Goal: Task Accomplishment & Management: Manage account settings

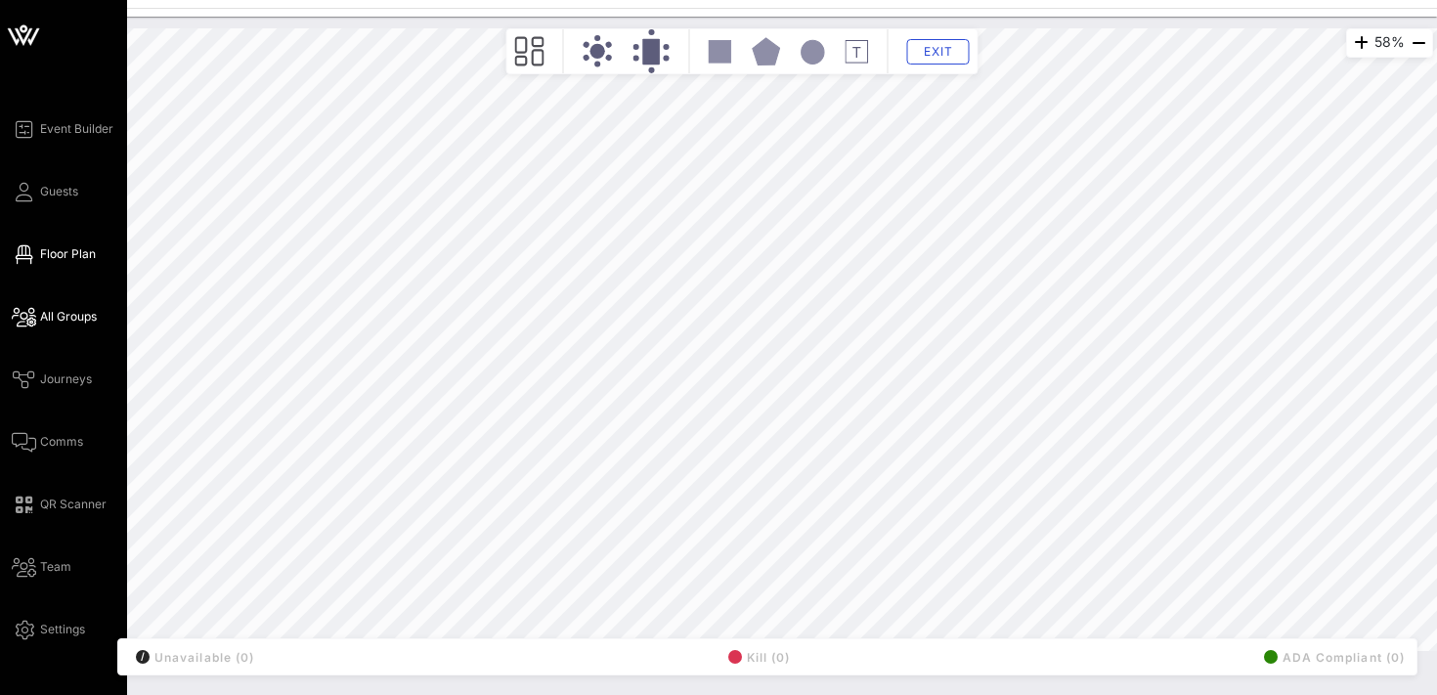
click at [77, 309] on span "All Groups" at bounding box center [68, 317] width 57 height 18
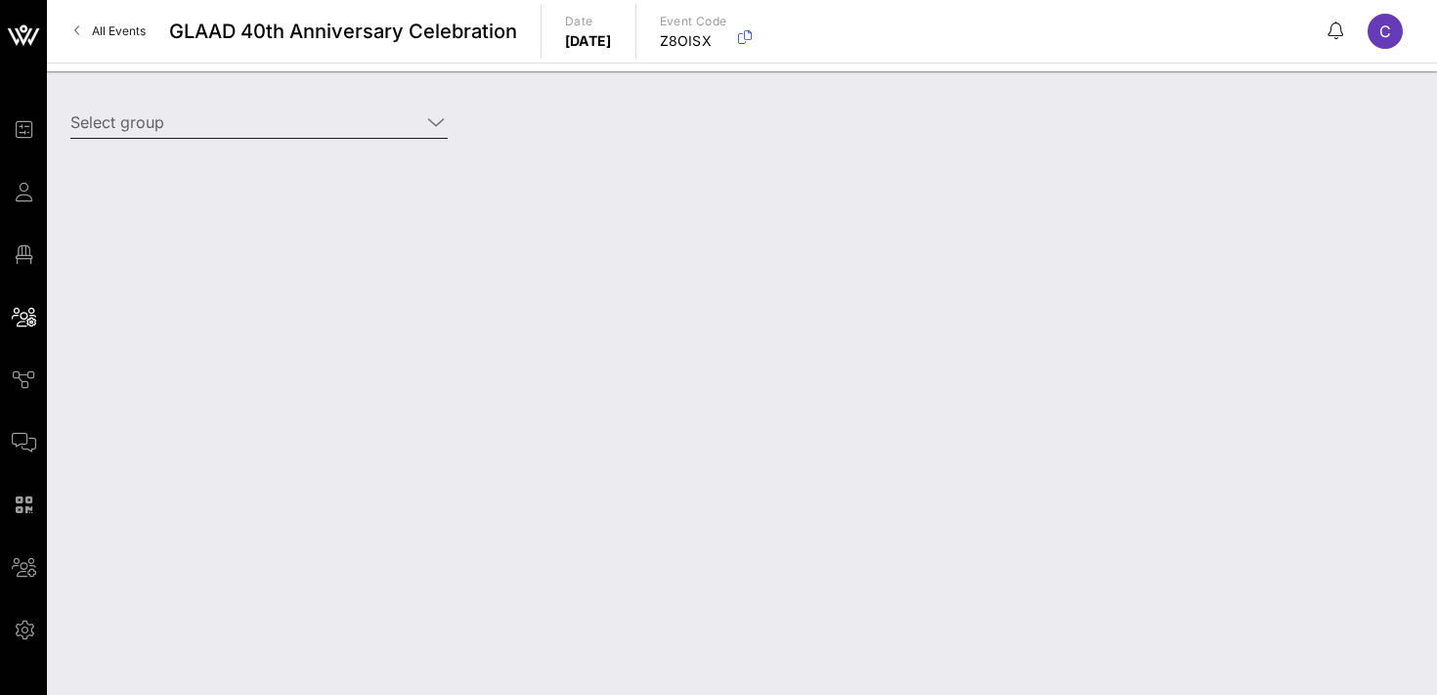
click at [241, 128] on input "Select group" at bounding box center [245, 122] width 350 height 31
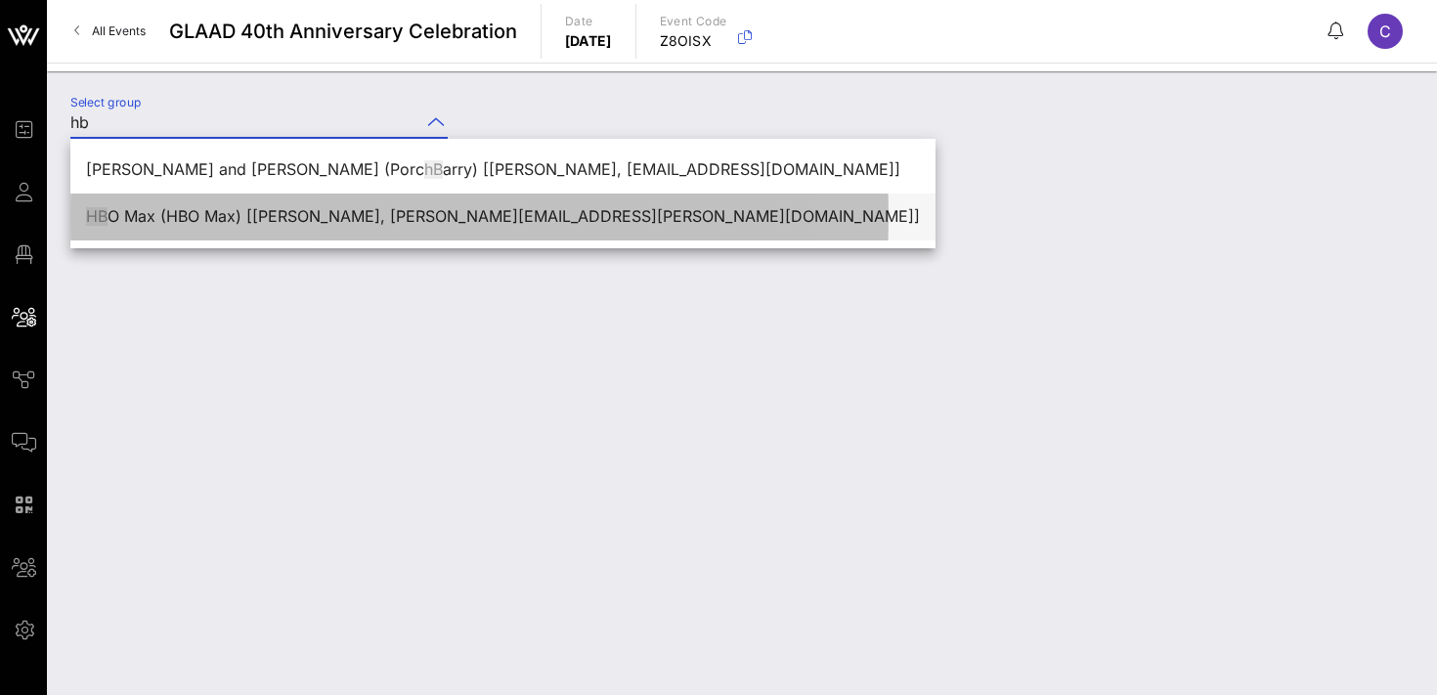
click at [291, 219] on div "HB O Max (HBO Max) [[PERSON_NAME], [PERSON_NAME][EMAIL_ADDRESS][PERSON_NAME][DO…" at bounding box center [503, 216] width 834 height 19
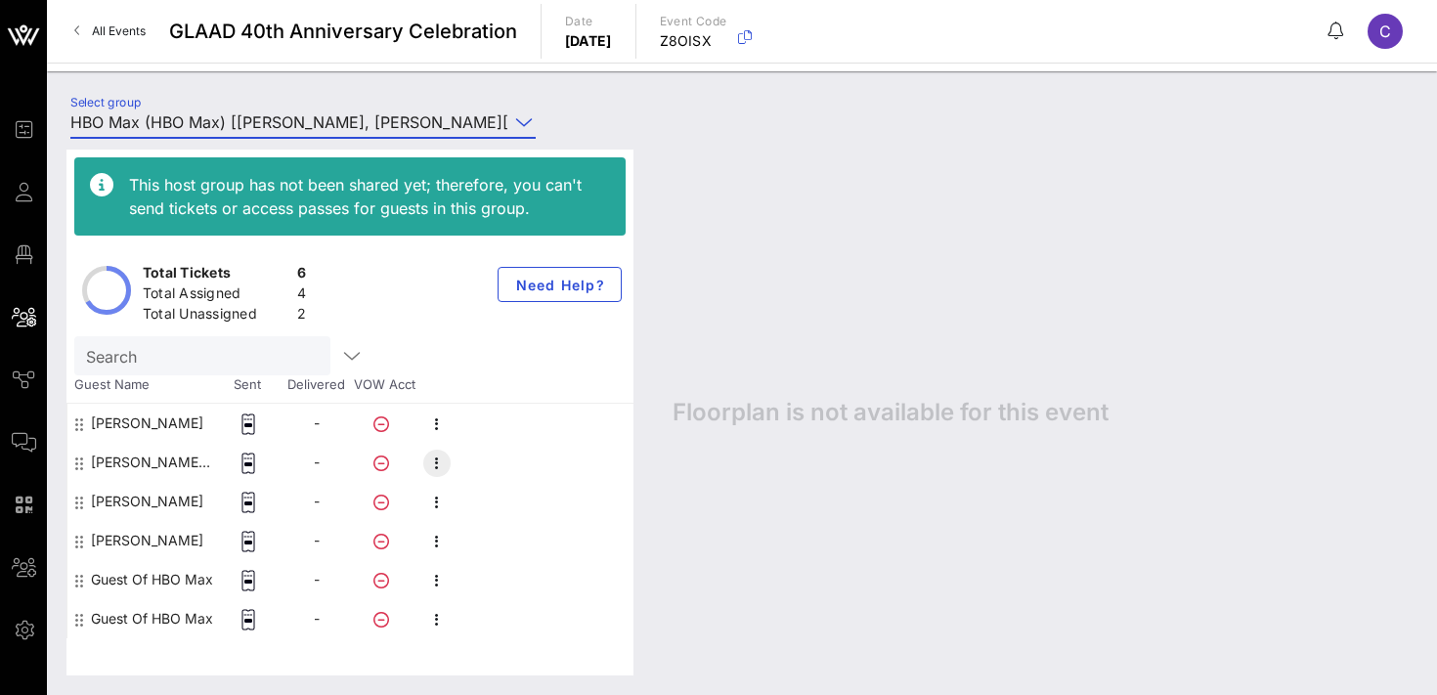
type input "HBO Max (HBO Max) [[PERSON_NAME], [PERSON_NAME][EMAIL_ADDRESS][PERSON_NAME][DOM…"
click at [446, 467] on icon "button" at bounding box center [436, 463] width 23 height 23
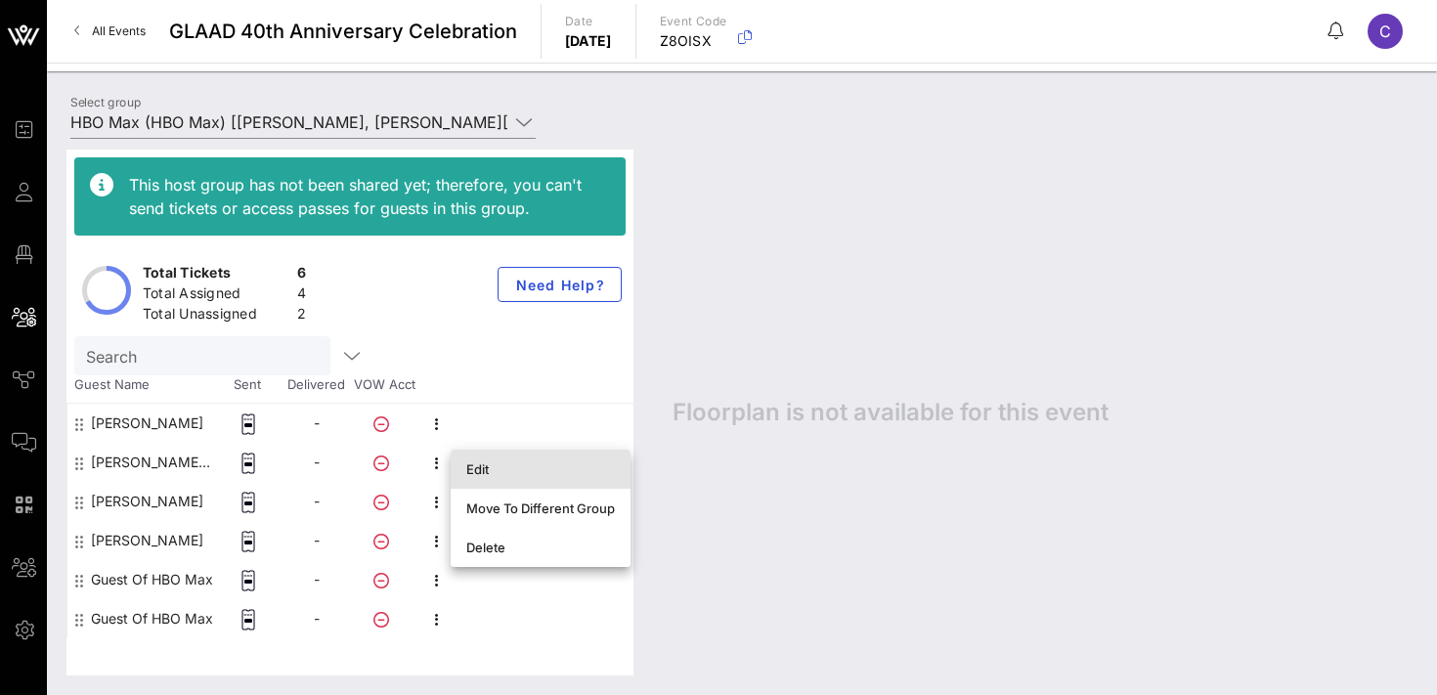
click at [486, 472] on div "Edit" at bounding box center [540, 469] width 149 height 16
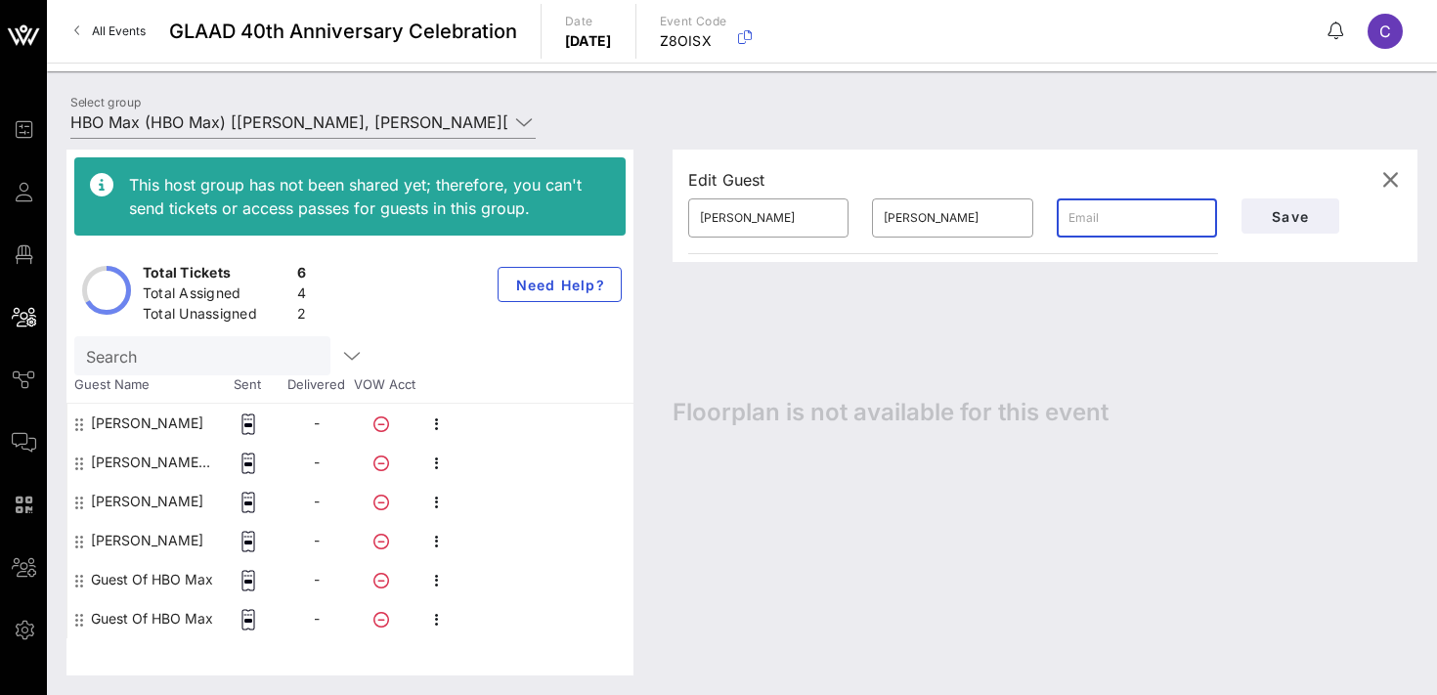
click at [1131, 229] on input "text" at bounding box center [1137, 217] width 137 height 31
paste input "[EMAIL_ADDRESS][DOMAIN_NAME]"
type input "[EMAIL_ADDRESS][DOMAIN_NAME]"
click at [1288, 223] on span "Save" at bounding box center [1290, 216] width 66 height 17
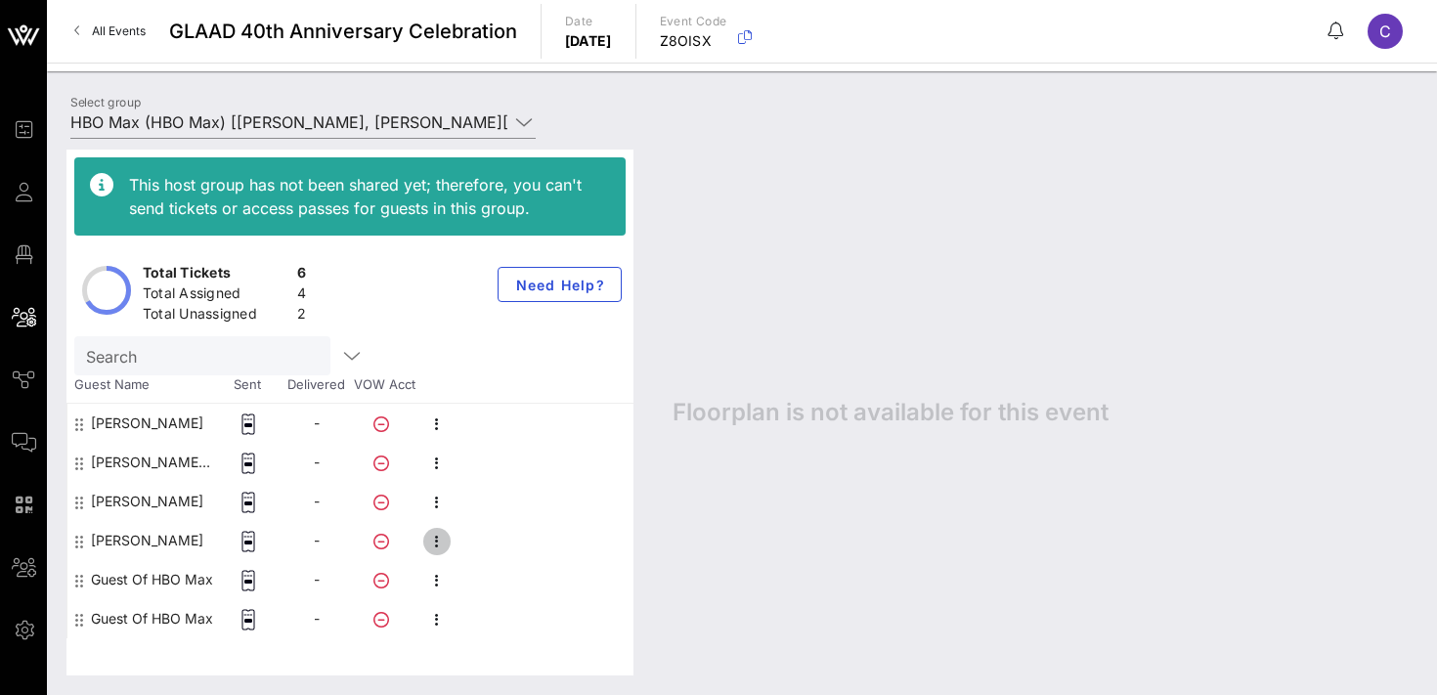
click at [441, 544] on icon "button" at bounding box center [436, 541] width 23 height 23
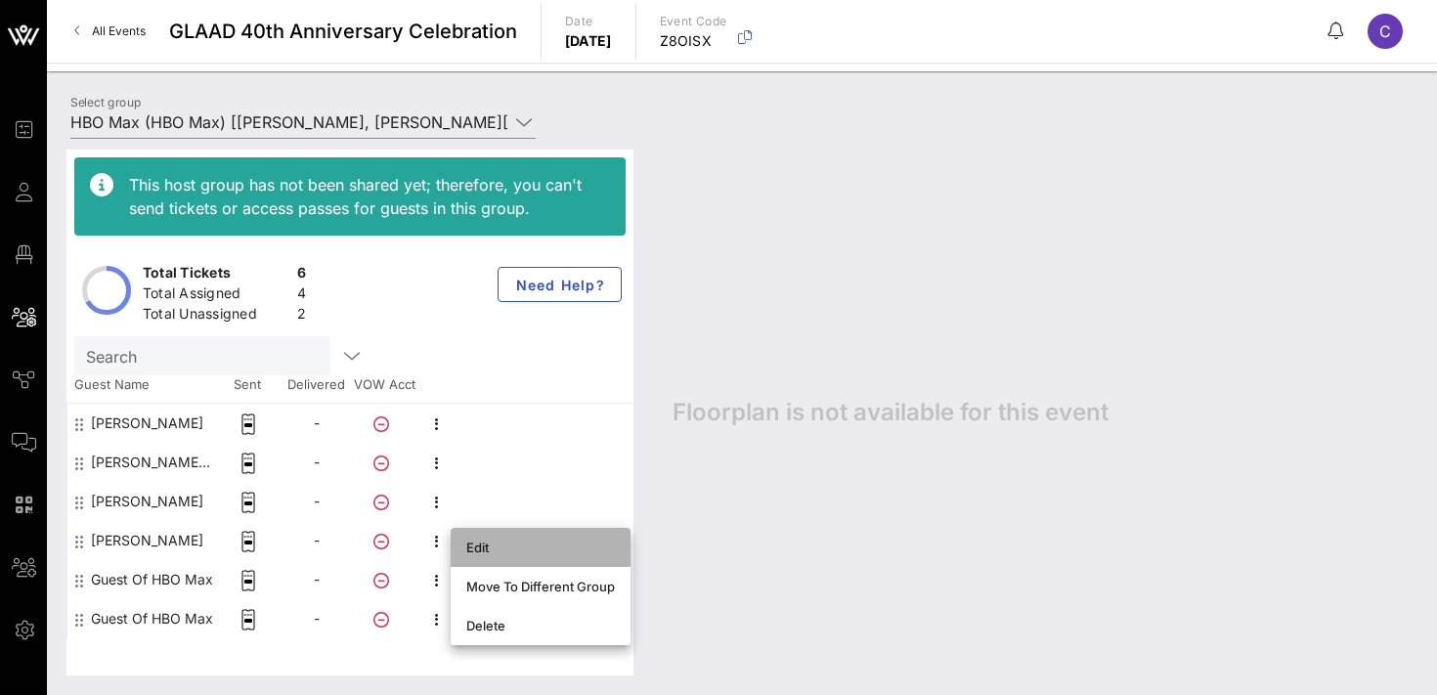
click at [492, 543] on div "Edit" at bounding box center [540, 548] width 149 height 16
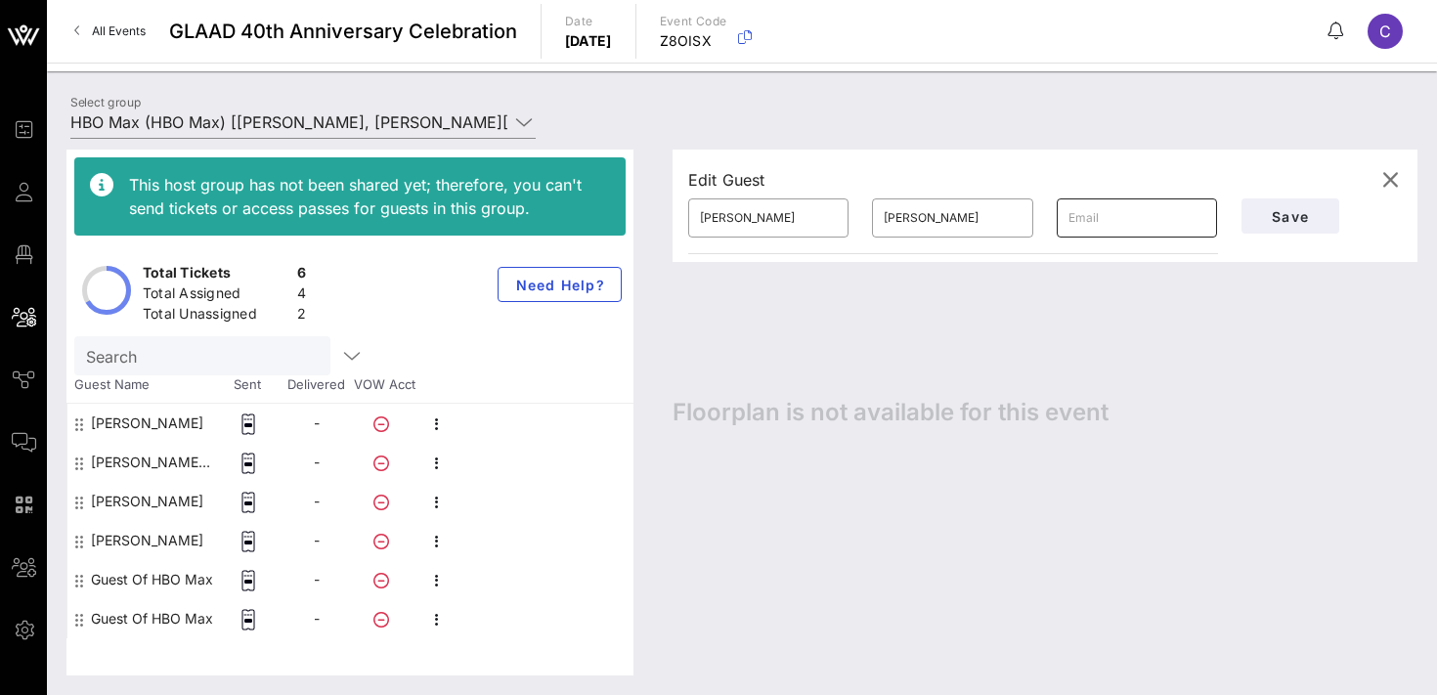
click at [1101, 215] on input "text" at bounding box center [1137, 217] width 137 height 31
paste input "[EMAIL_ADDRESS][DOMAIN_NAME]"
type input "[EMAIL_ADDRESS][DOMAIN_NAME]"
click at [1292, 220] on span "Save" at bounding box center [1290, 216] width 66 height 17
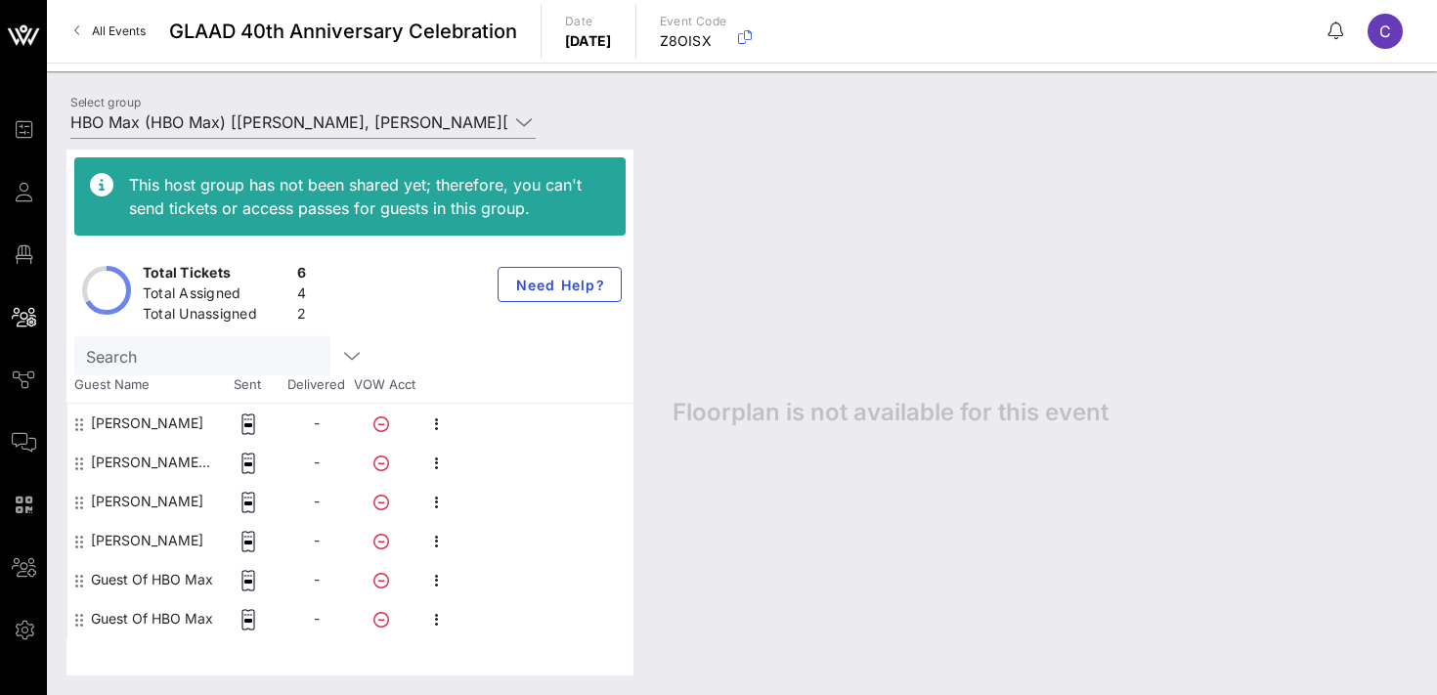
click at [284, 130] on div "This host group has not been shared yet; therefore, you can't send tickets or a…" at bounding box center [742, 412] width 1390 height 565
click at [295, 122] on input "HBO Max (HBO Max) [[PERSON_NAME], [PERSON_NAME][EMAIL_ADDRESS][PERSON_NAME][DOM…" at bounding box center [289, 122] width 438 height 31
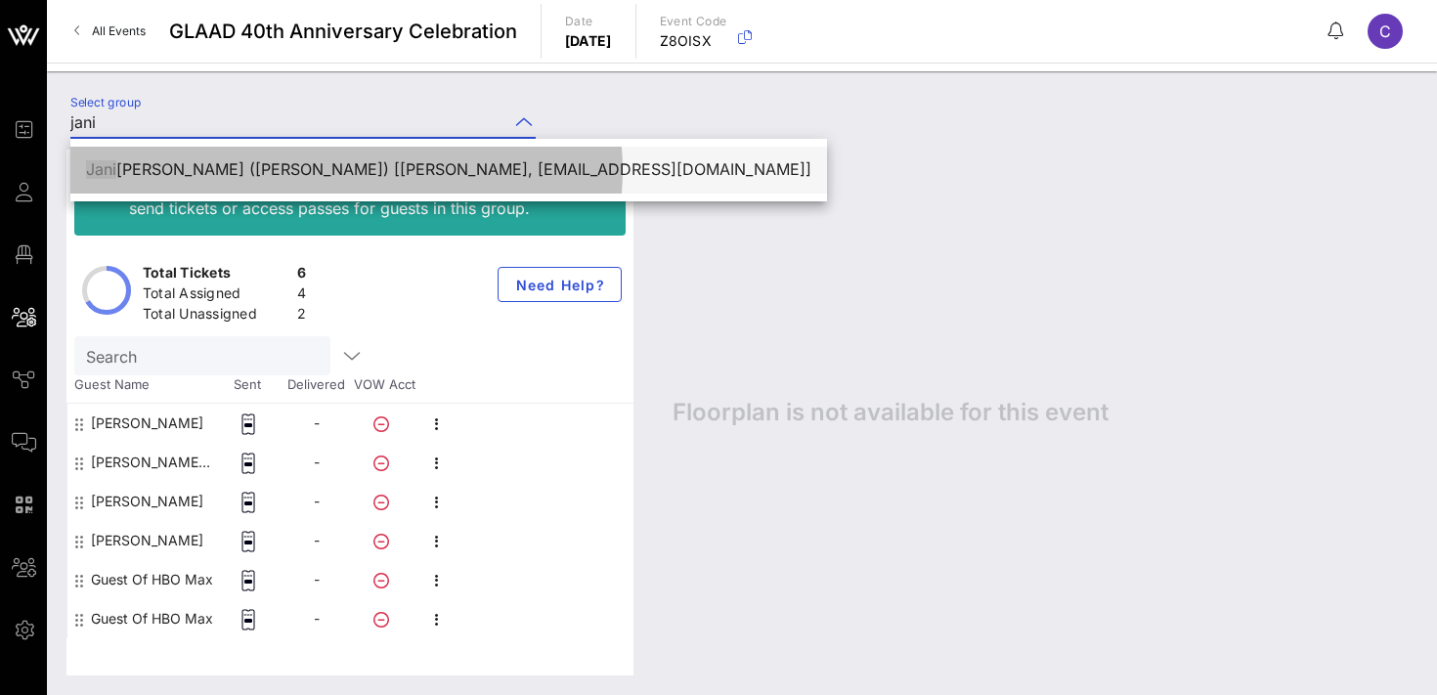
click at [298, 163] on div "[PERSON_NAME] ne [PERSON_NAME] ([PERSON_NAME]) [[PERSON_NAME], [EMAIL_ADDRESS][…" at bounding box center [448, 169] width 725 height 19
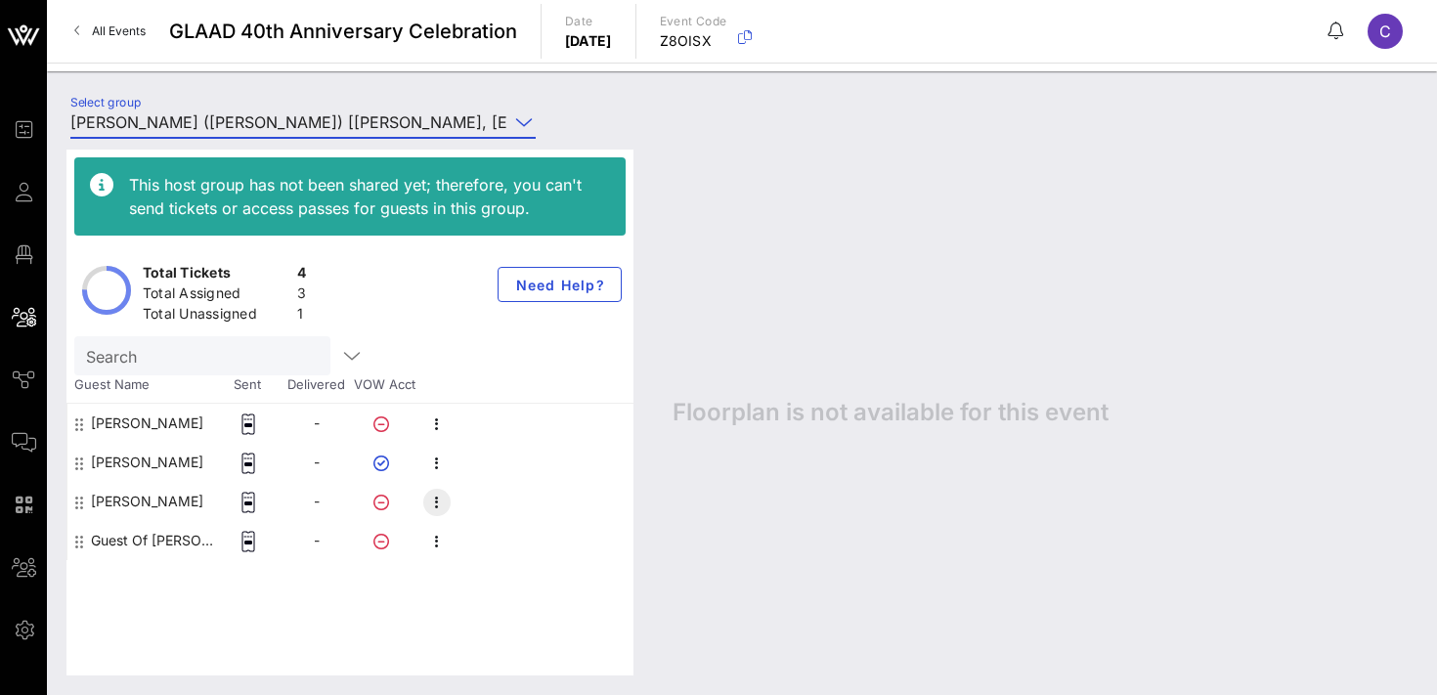
type input "[PERSON_NAME] ([PERSON_NAME]) [[PERSON_NAME], [EMAIL_ADDRESS][DOMAIN_NAME]]"
click at [441, 498] on icon "button" at bounding box center [436, 502] width 23 height 23
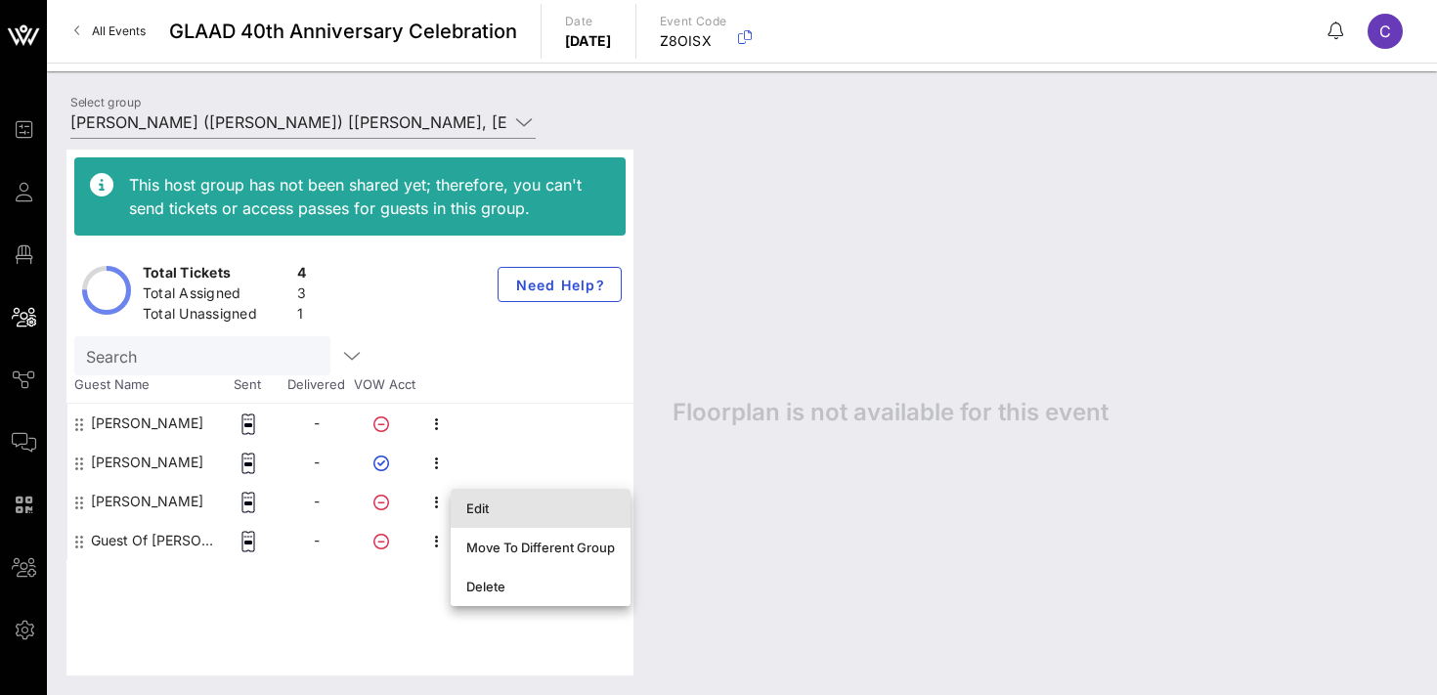
click at [499, 505] on div "Edit" at bounding box center [540, 509] width 149 height 16
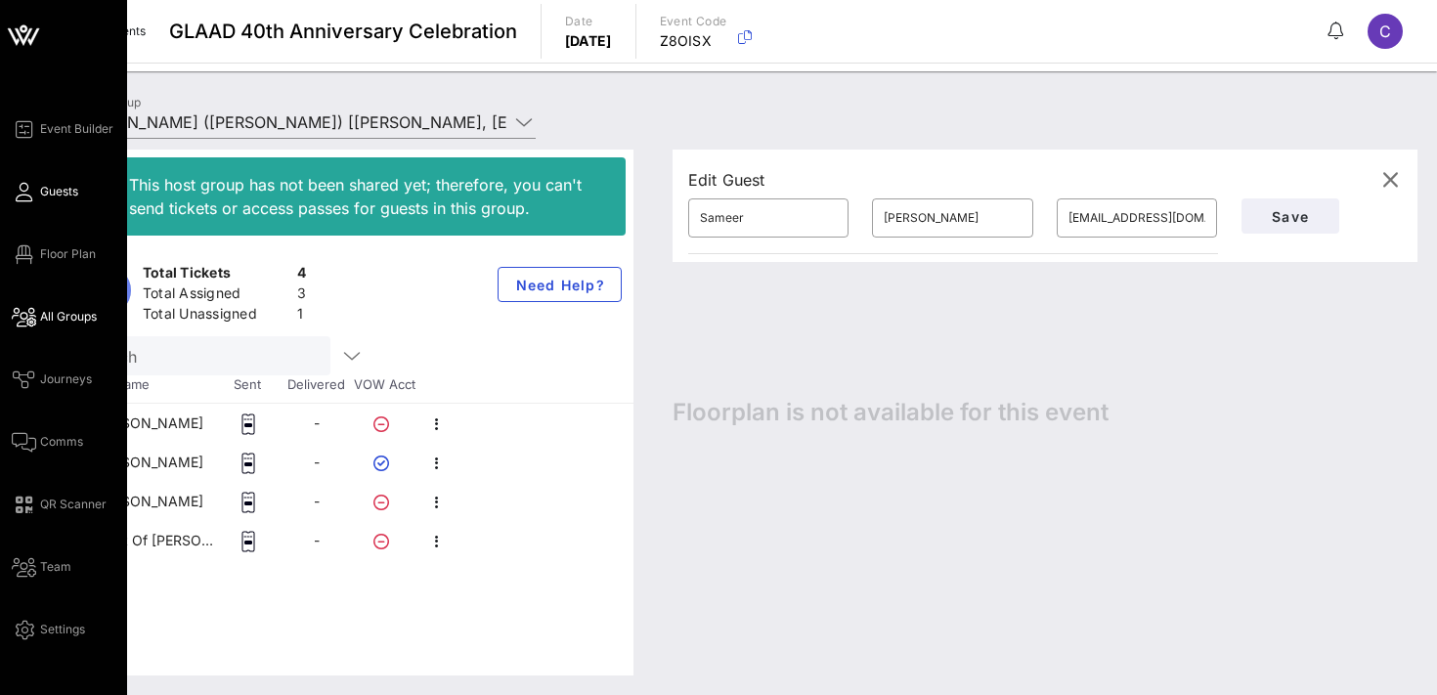
click at [54, 196] on span "Guests" at bounding box center [59, 192] width 38 height 18
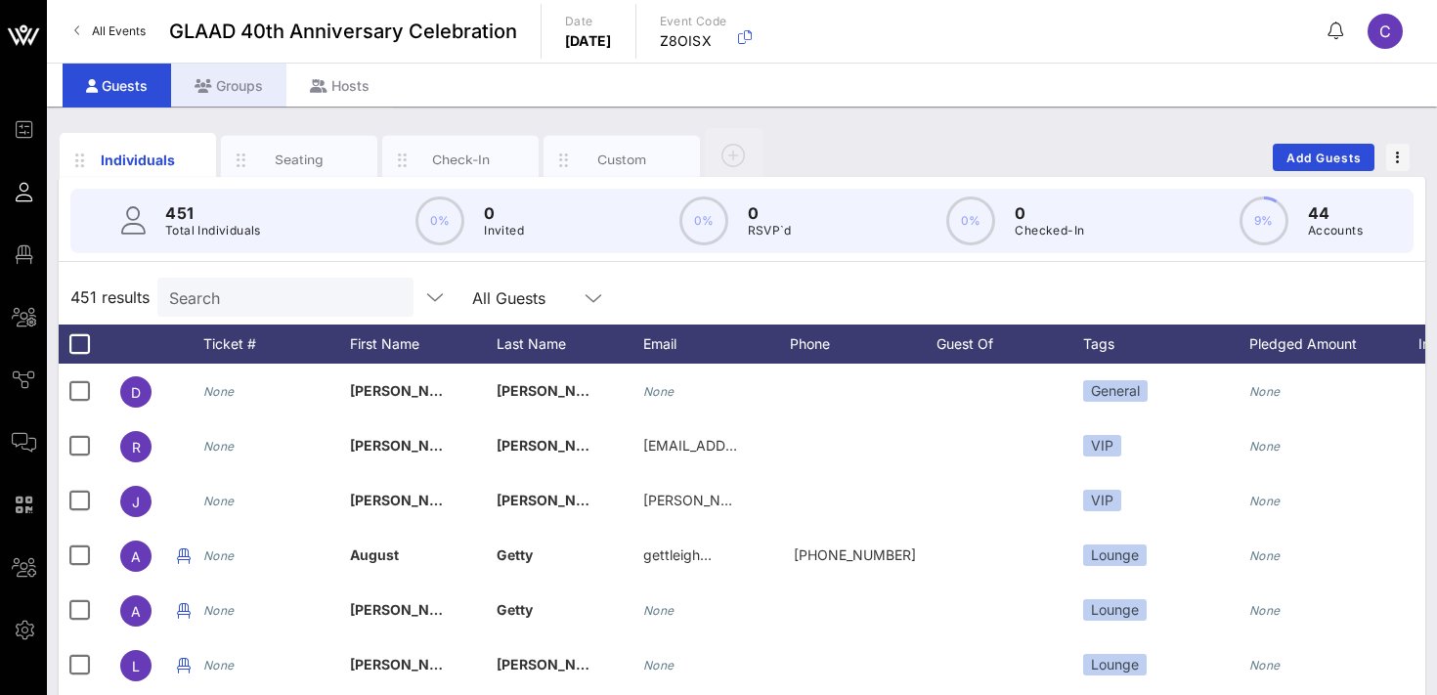
click at [224, 89] on div "Groups" at bounding box center [228, 86] width 115 height 44
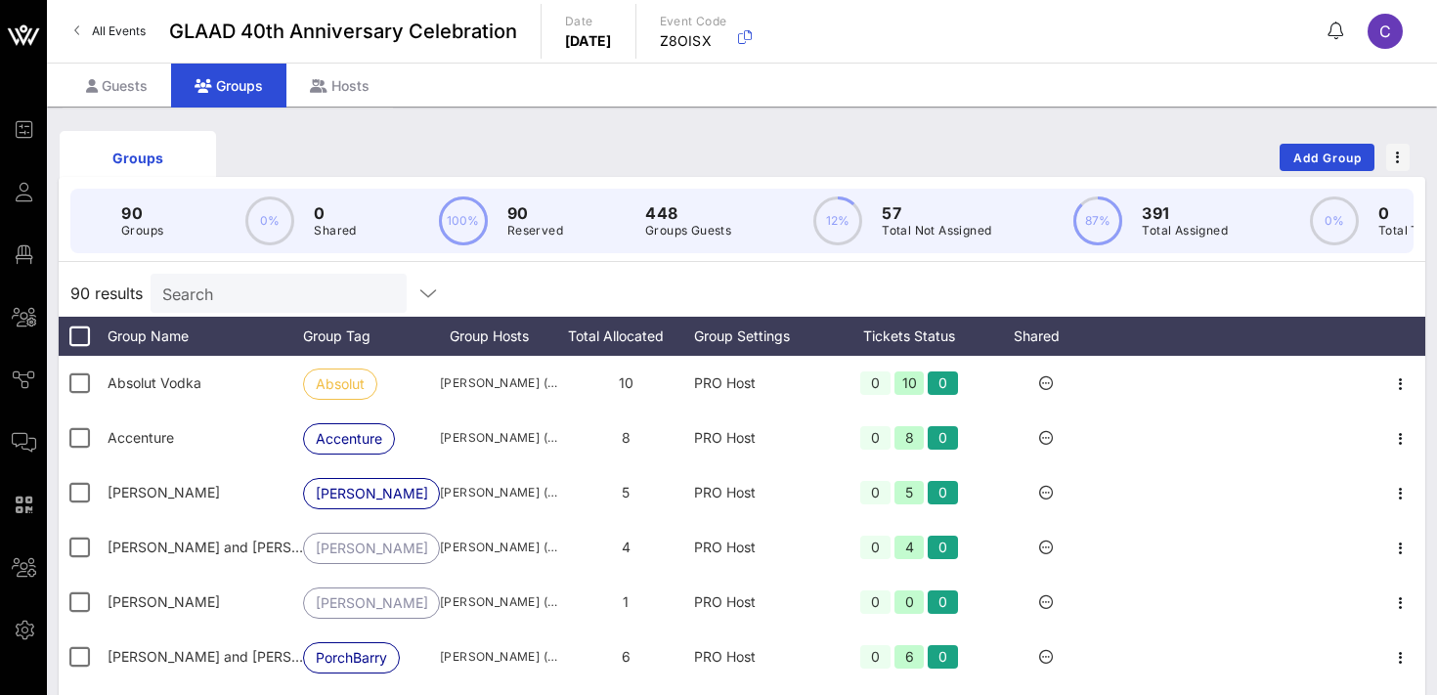
click at [242, 291] on input "Search" at bounding box center [276, 293] width 229 height 25
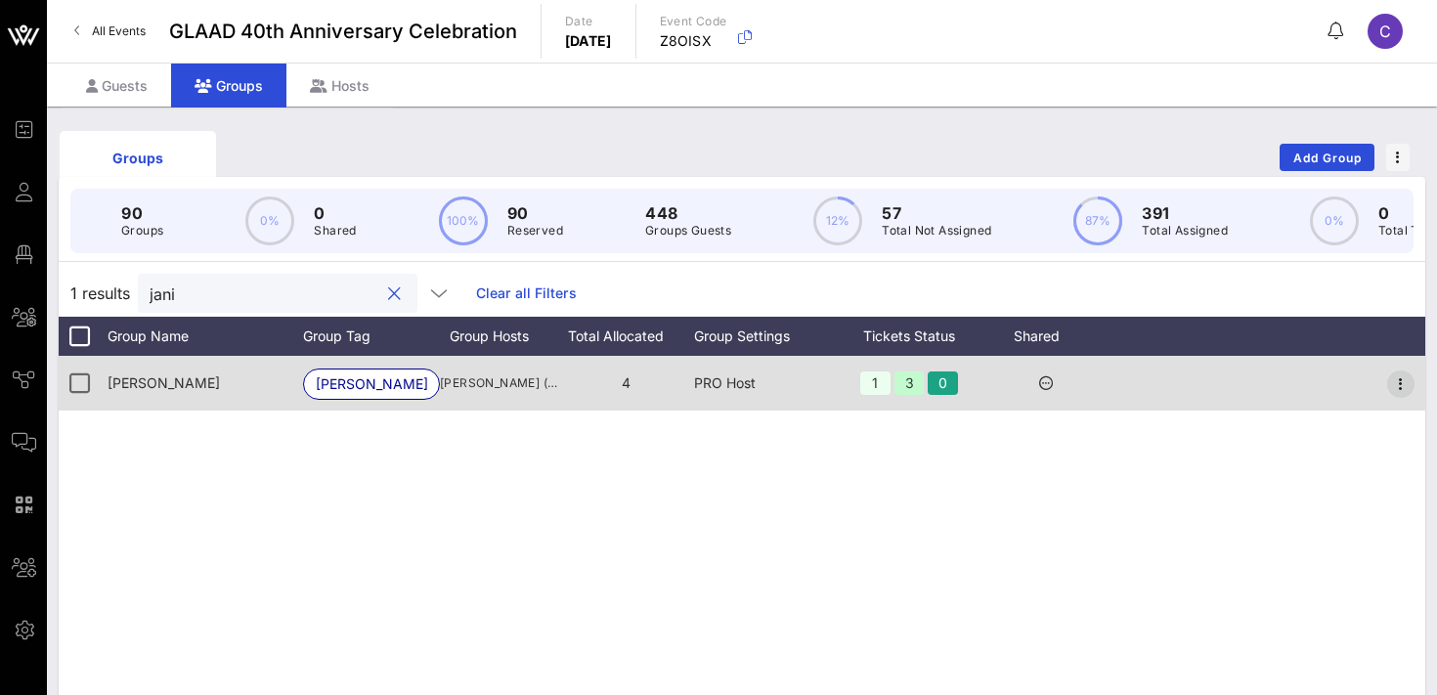
type input "jani"
click at [1405, 385] on icon "button" at bounding box center [1400, 383] width 23 height 23
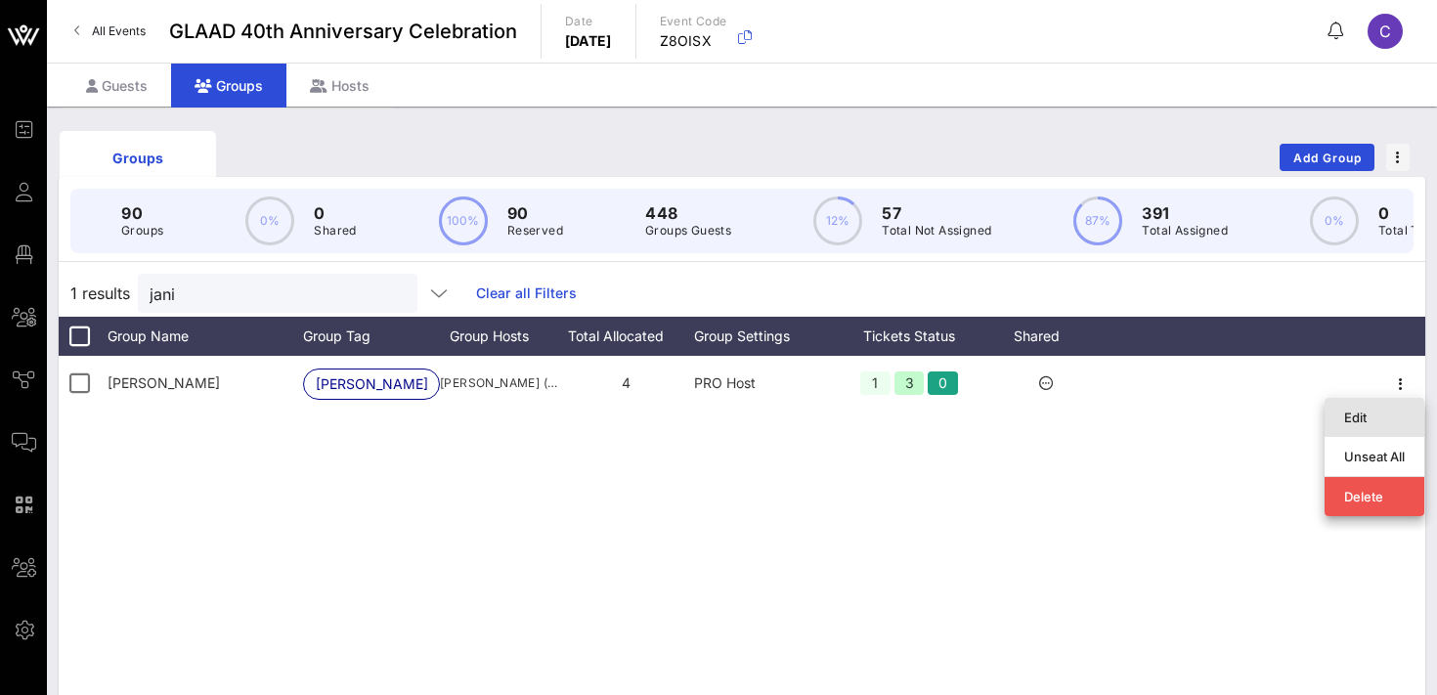
click at [1375, 416] on div "Edit" at bounding box center [1374, 418] width 61 height 16
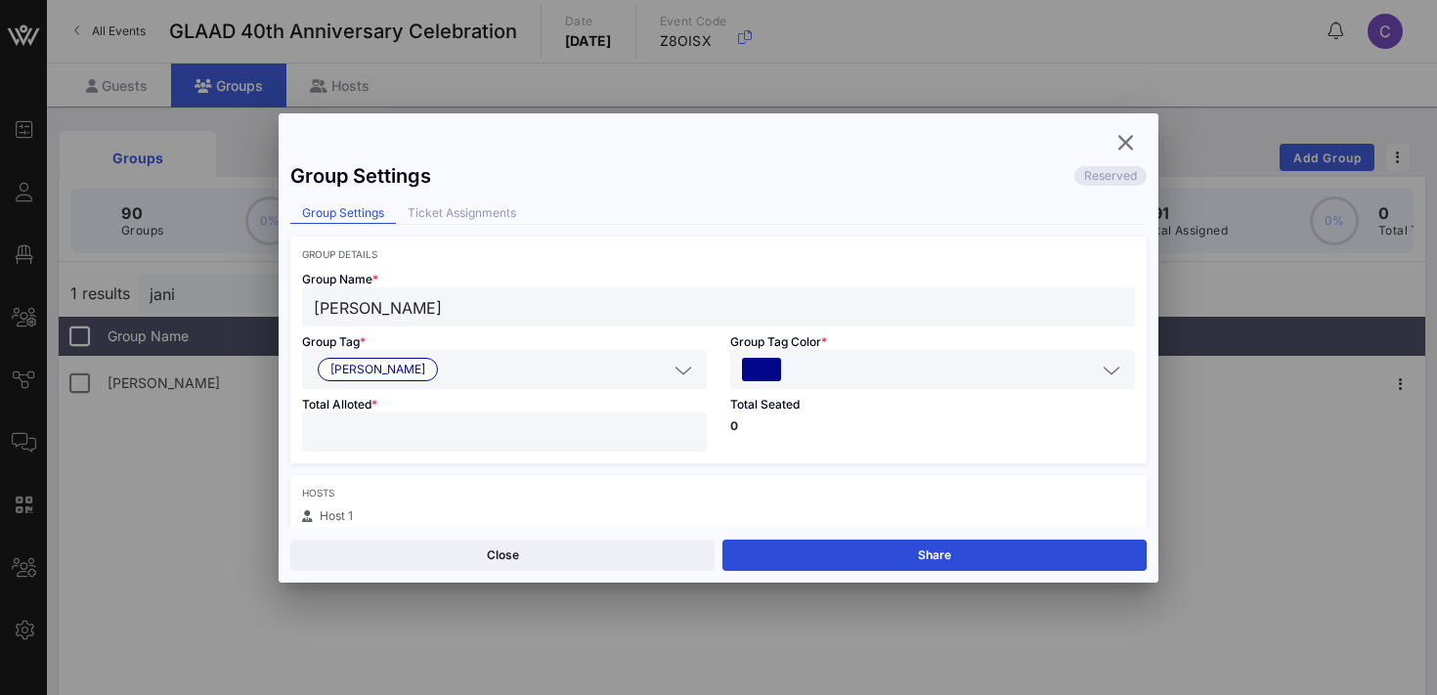
click at [687, 440] on input "*" at bounding box center [504, 431] width 381 height 25
type input "*"
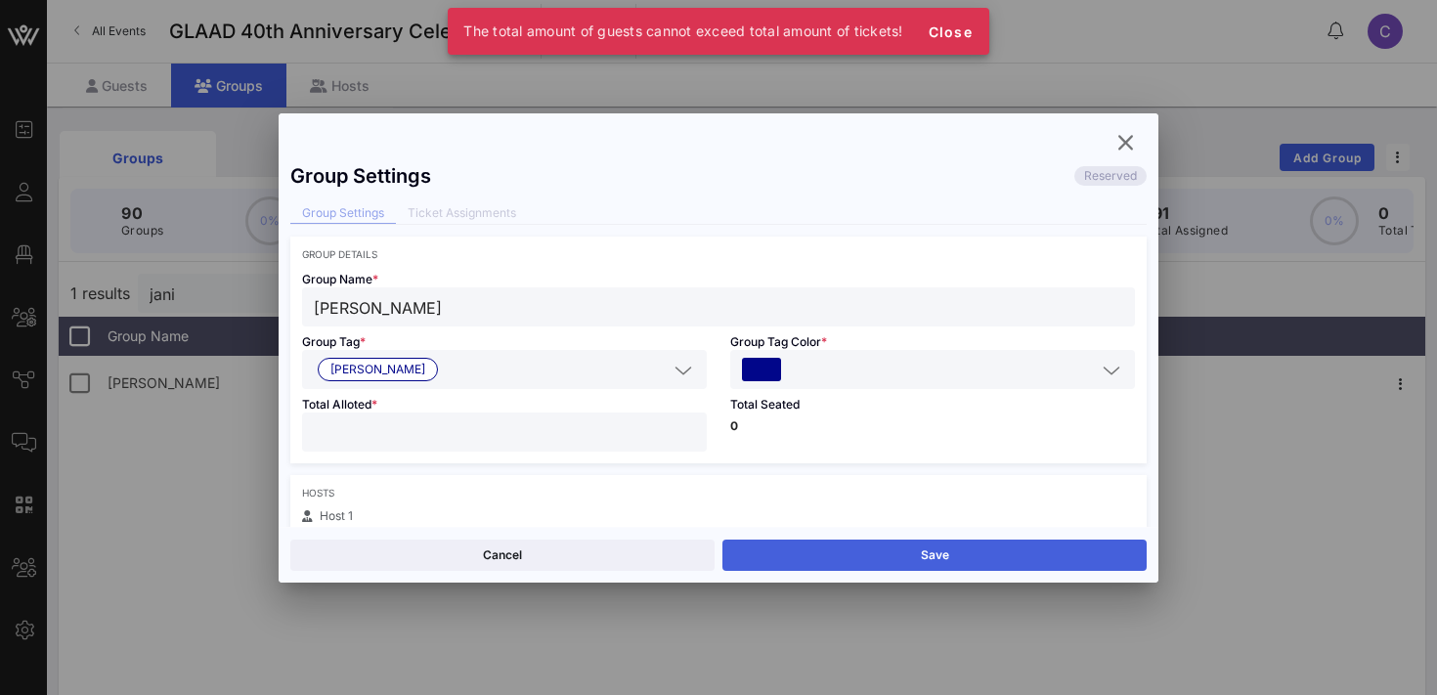
click at [839, 550] on button "Save" at bounding box center [934, 555] width 424 height 31
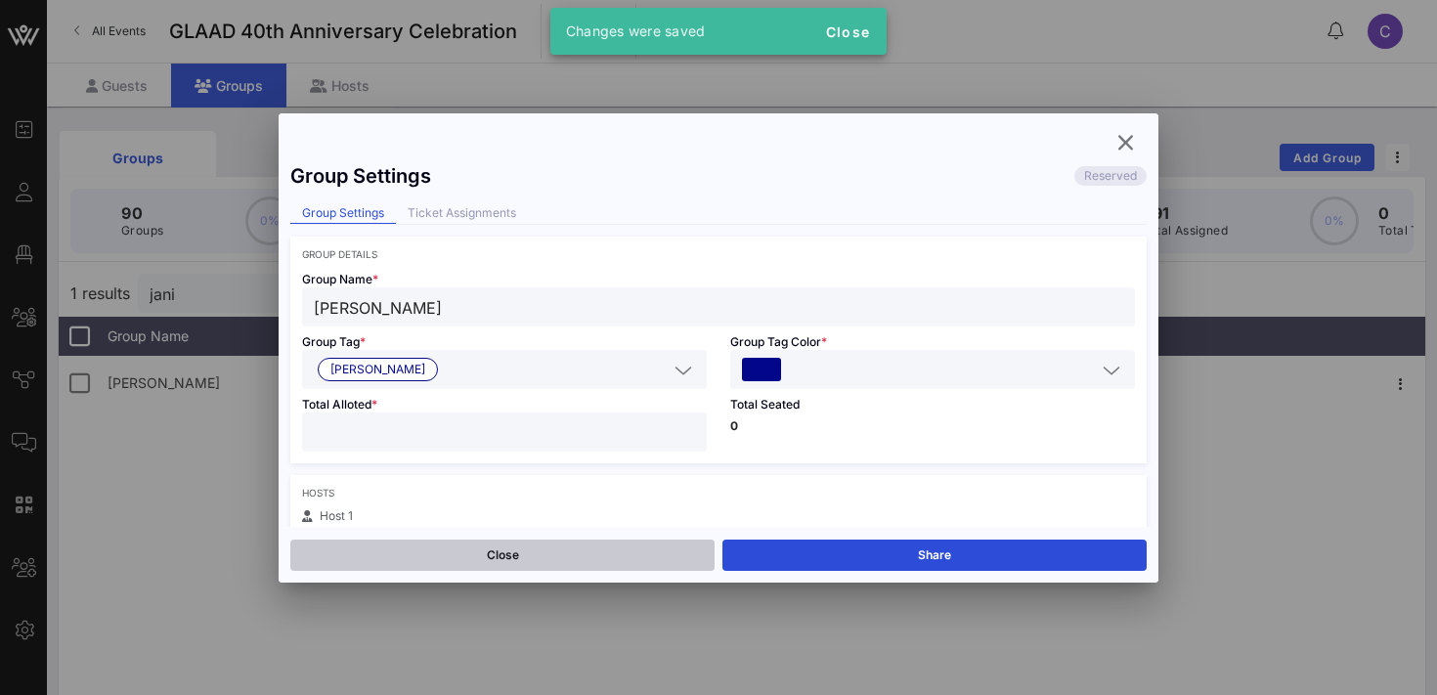
click at [636, 555] on button "Close" at bounding box center [502, 555] width 424 height 31
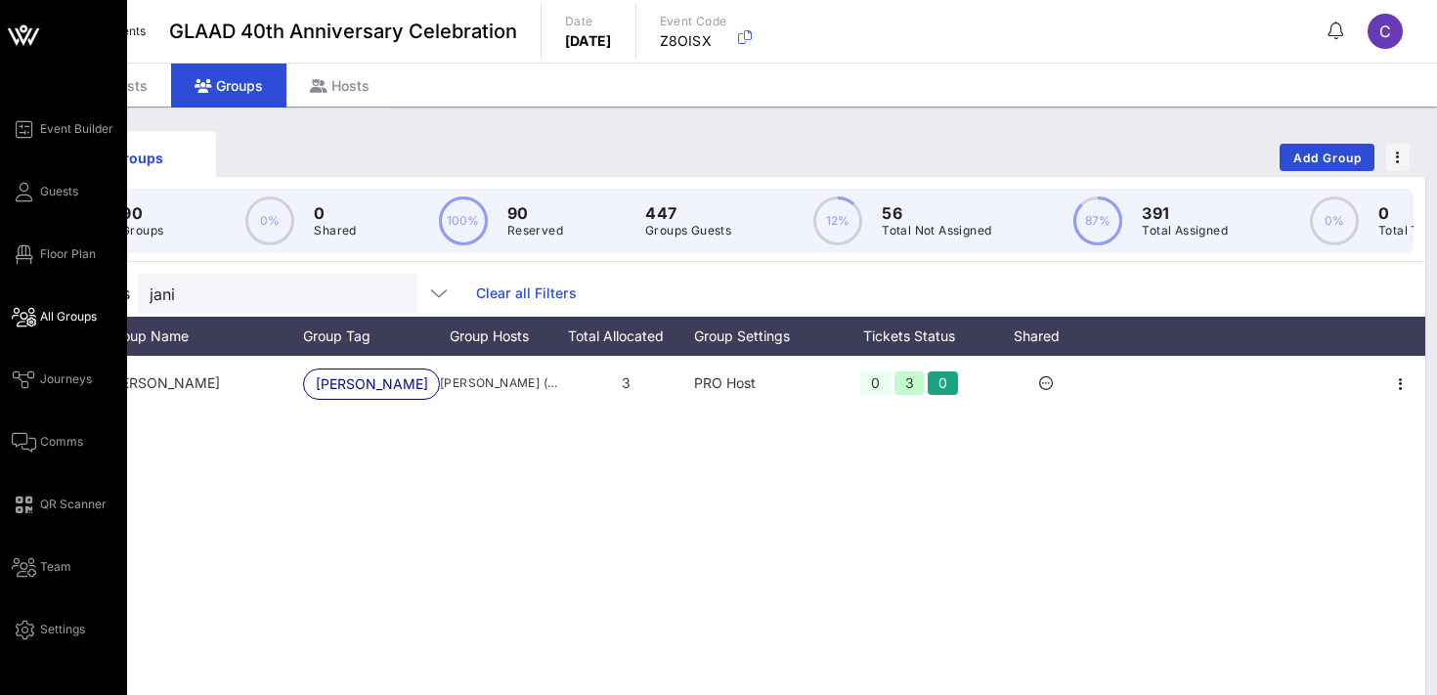
click at [56, 316] on span "All Groups" at bounding box center [68, 317] width 57 height 18
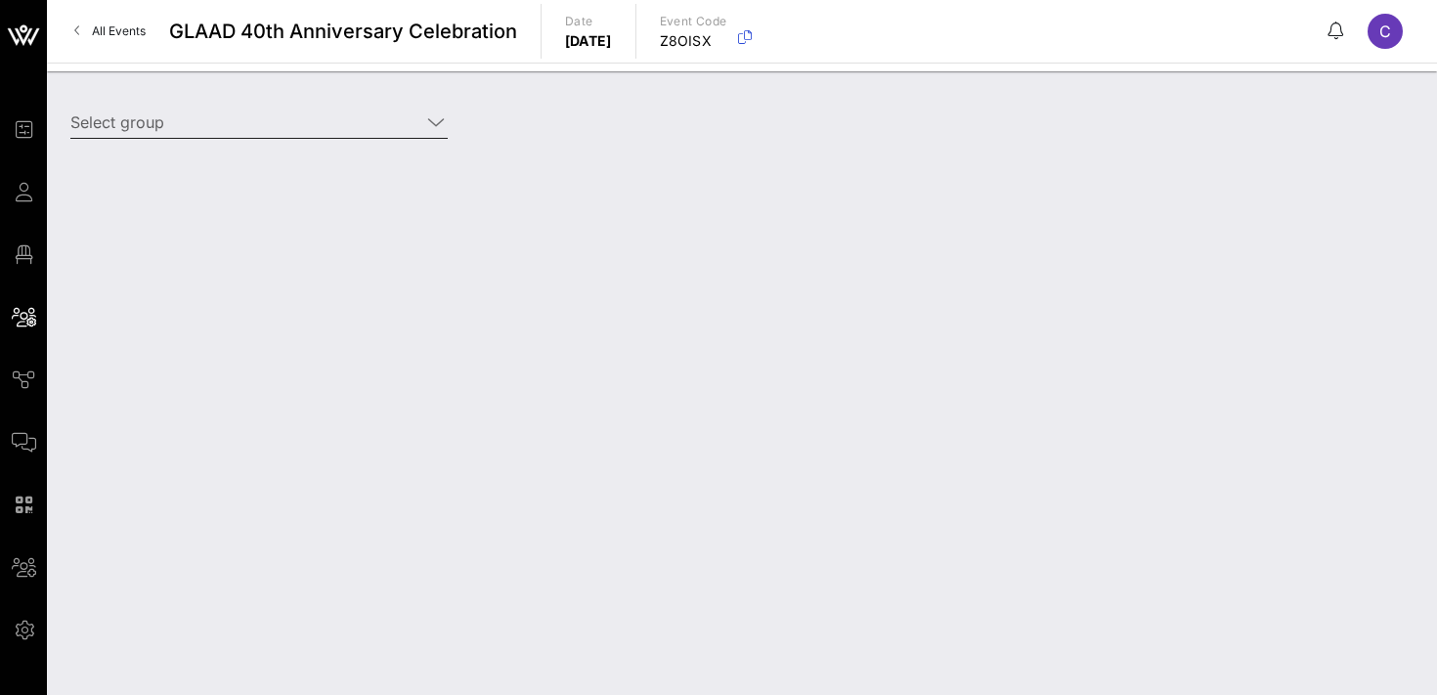
click at [285, 122] on input "Select group" at bounding box center [245, 122] width 350 height 31
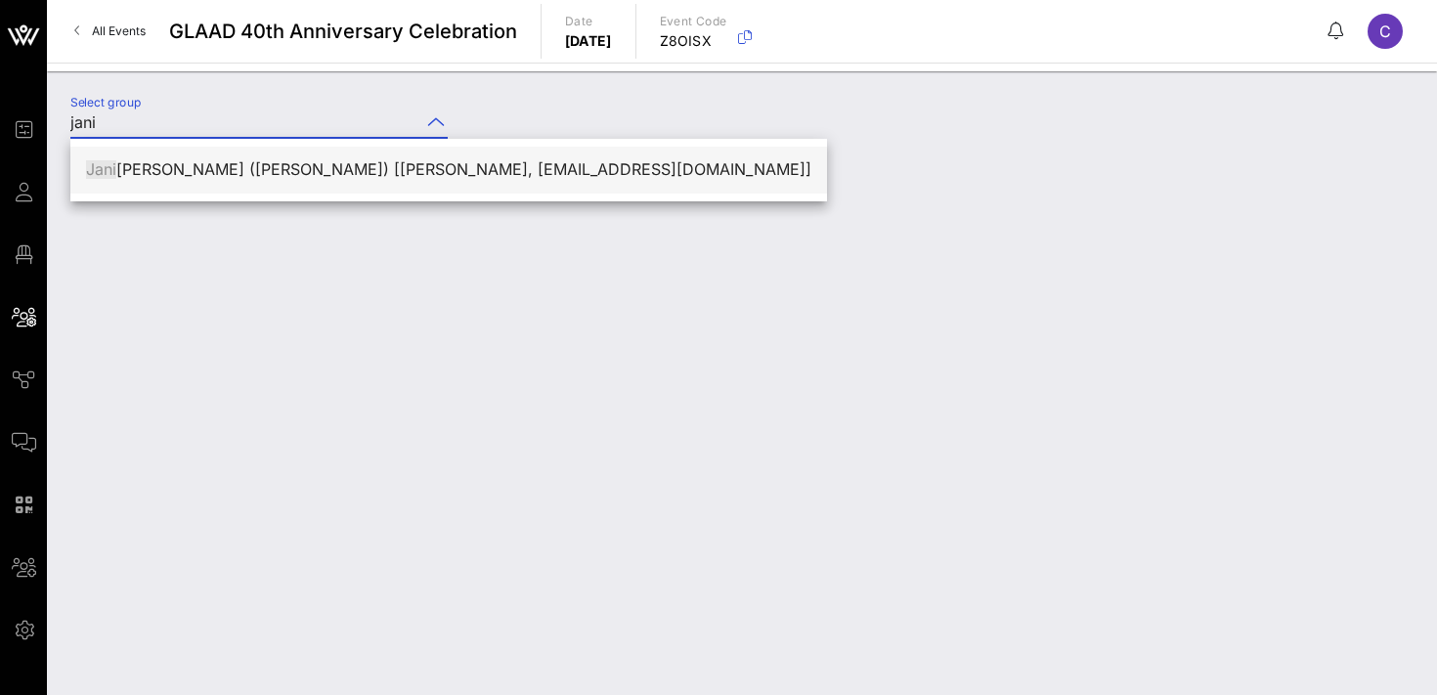
click at [297, 163] on div "[PERSON_NAME] ne [PERSON_NAME] ([PERSON_NAME]) [[PERSON_NAME], [EMAIL_ADDRESS][…" at bounding box center [448, 169] width 725 height 19
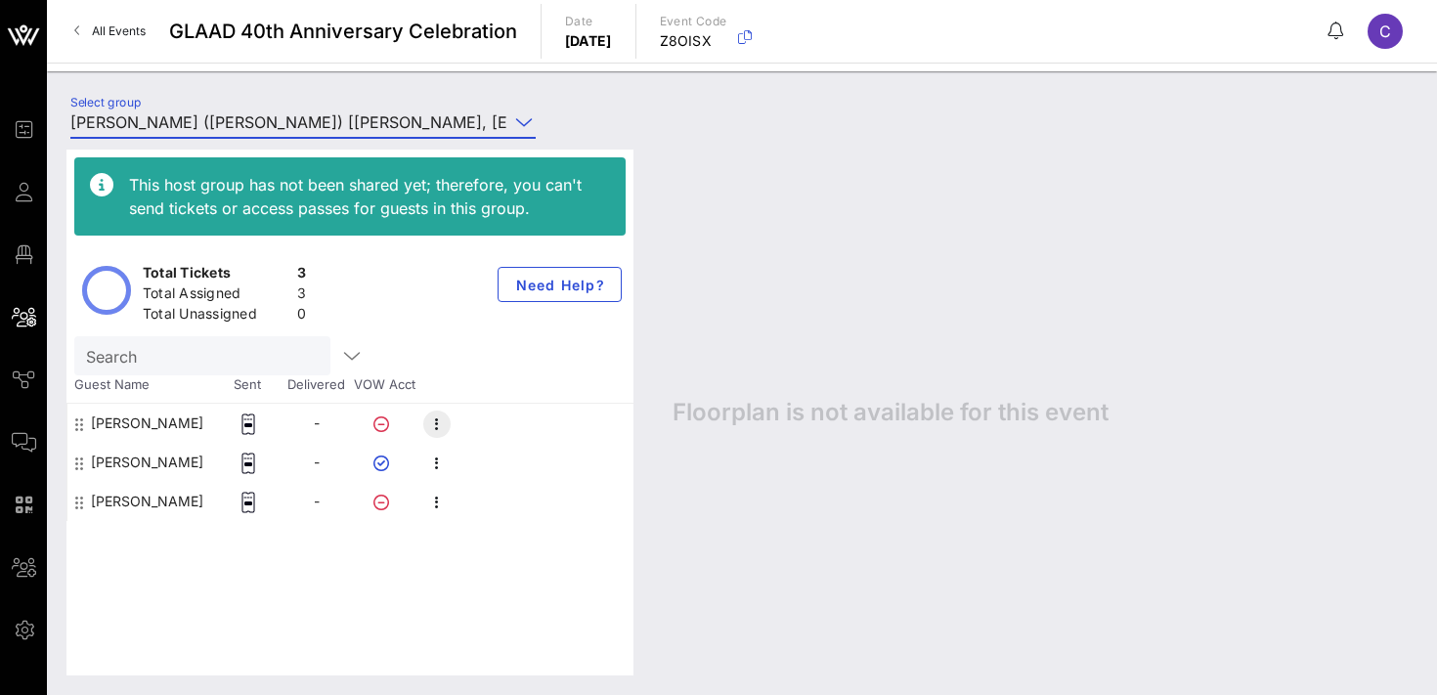
type input "[PERSON_NAME] ([PERSON_NAME]) [[PERSON_NAME], [EMAIL_ADDRESS][DOMAIN_NAME]]"
click at [443, 423] on icon "button" at bounding box center [436, 424] width 23 height 23
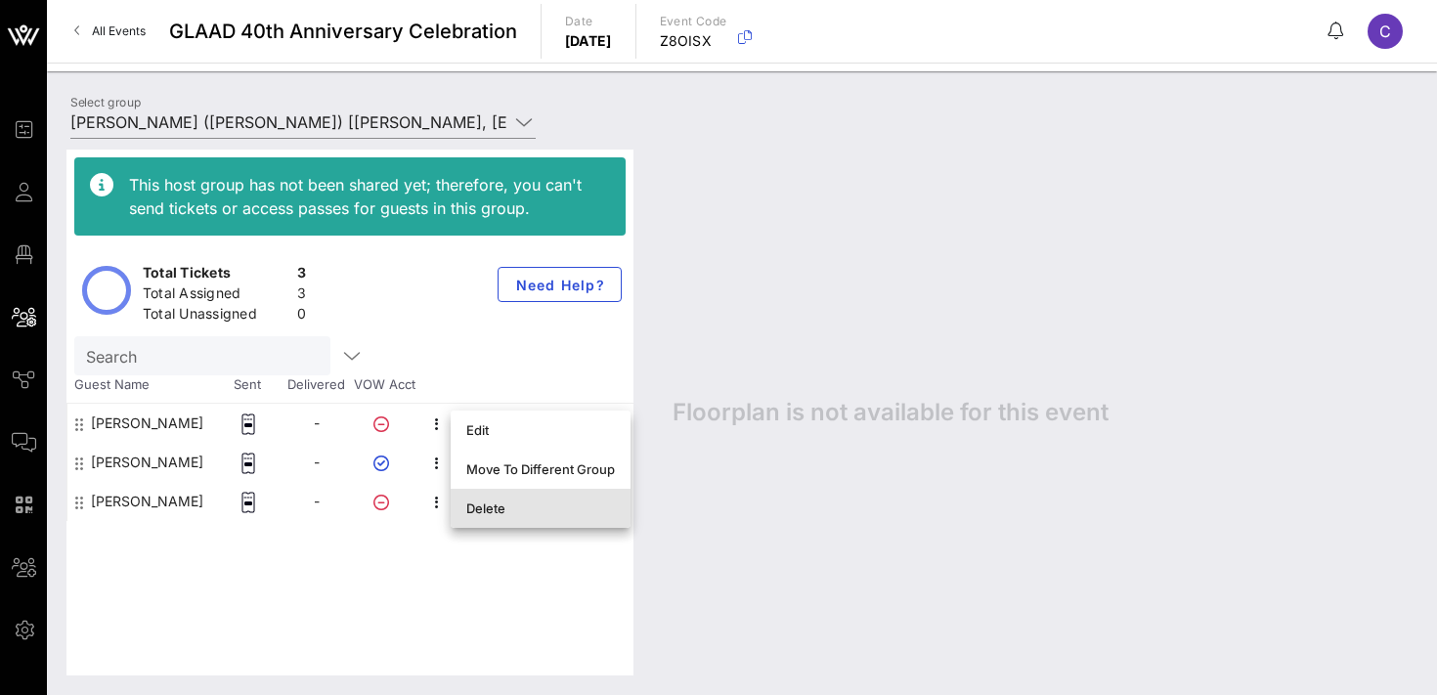
click at [501, 503] on div "Delete" at bounding box center [540, 509] width 149 height 16
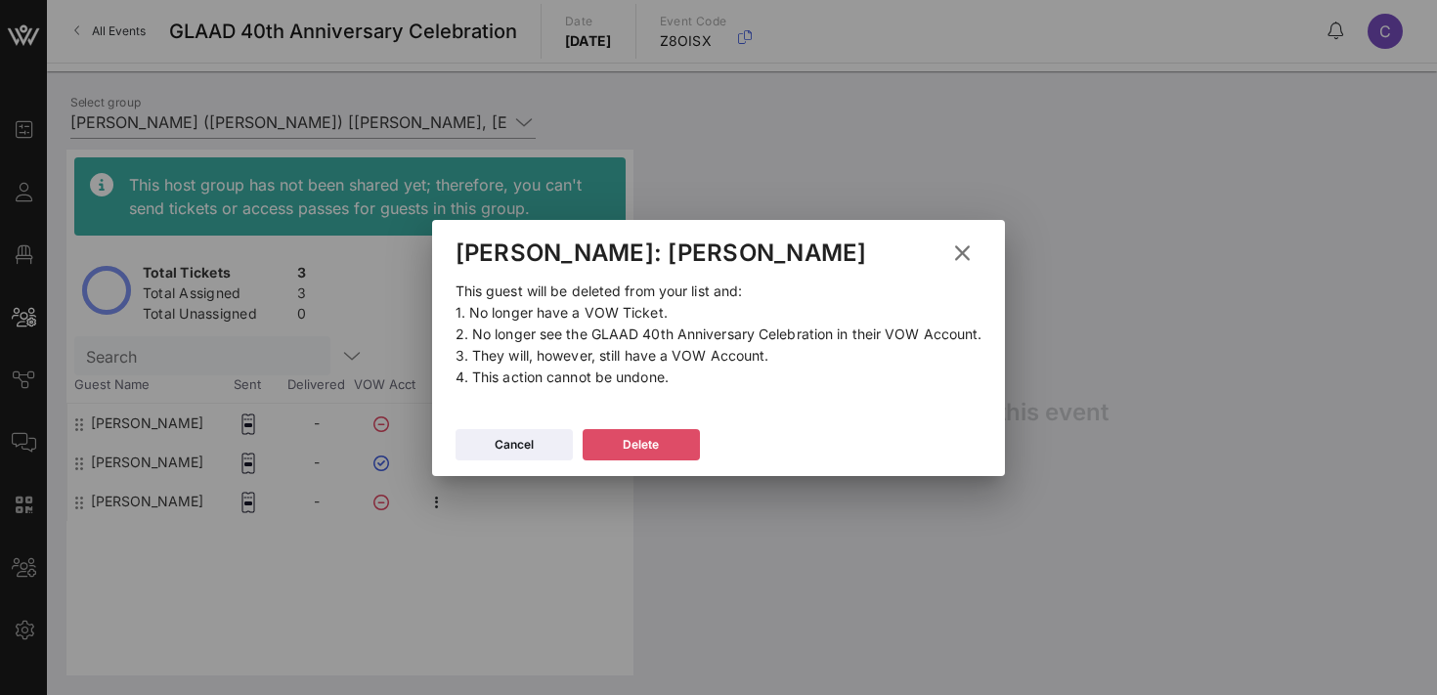
click at [615, 437] on button "Delete" at bounding box center [641, 444] width 117 height 31
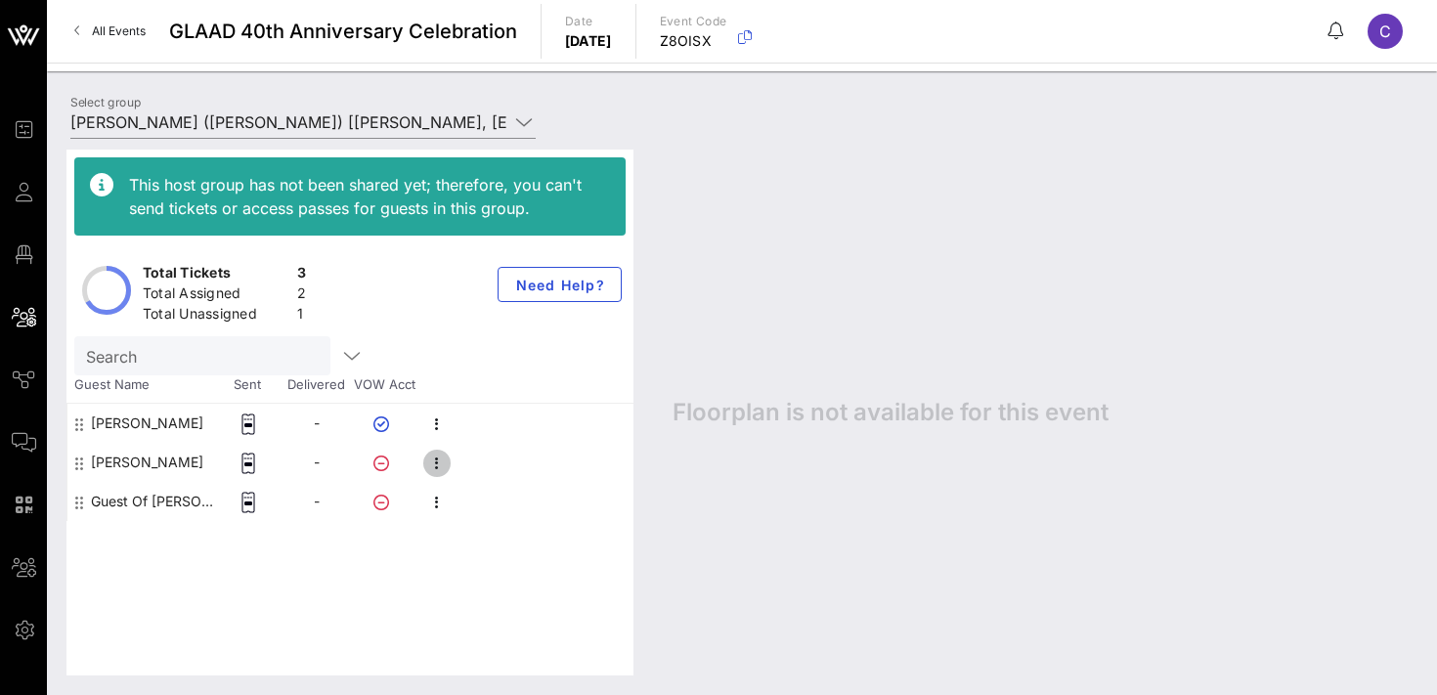
click at [442, 461] on icon "button" at bounding box center [436, 463] width 23 height 23
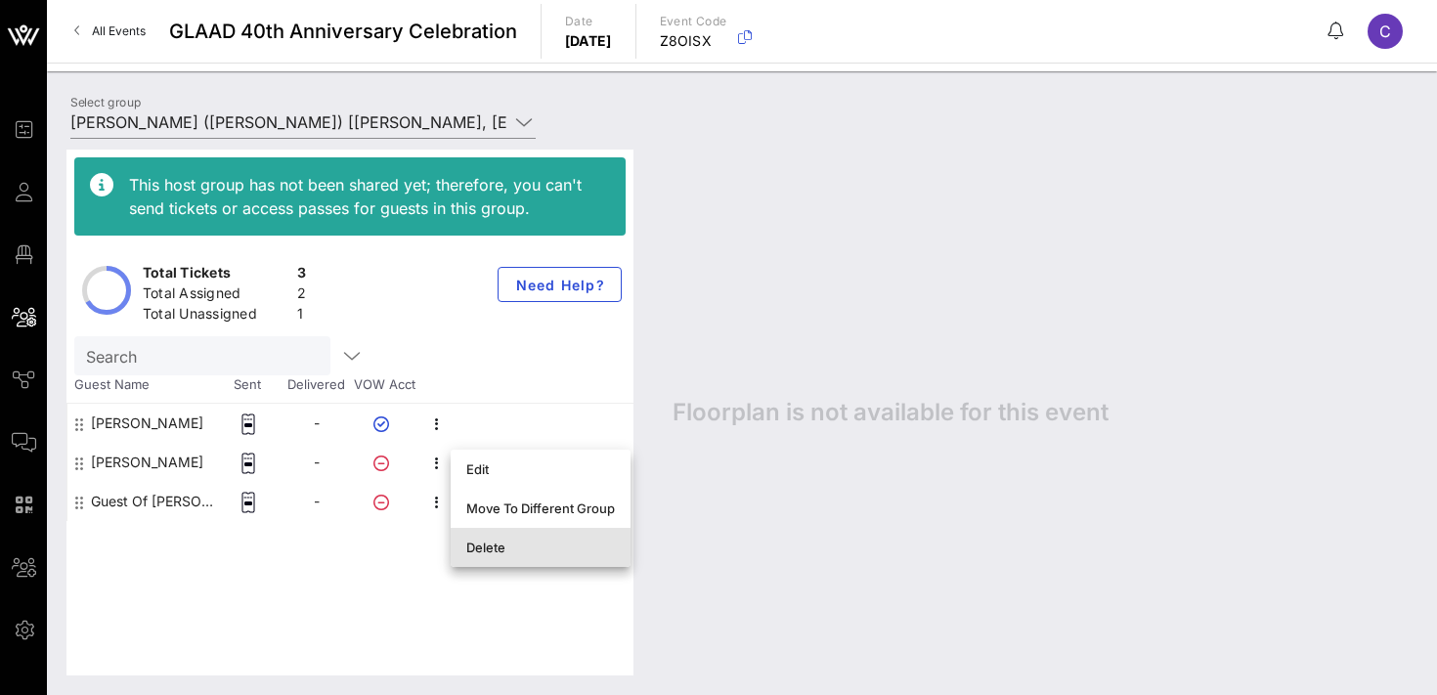
click at [486, 547] on div "Delete" at bounding box center [540, 548] width 149 height 16
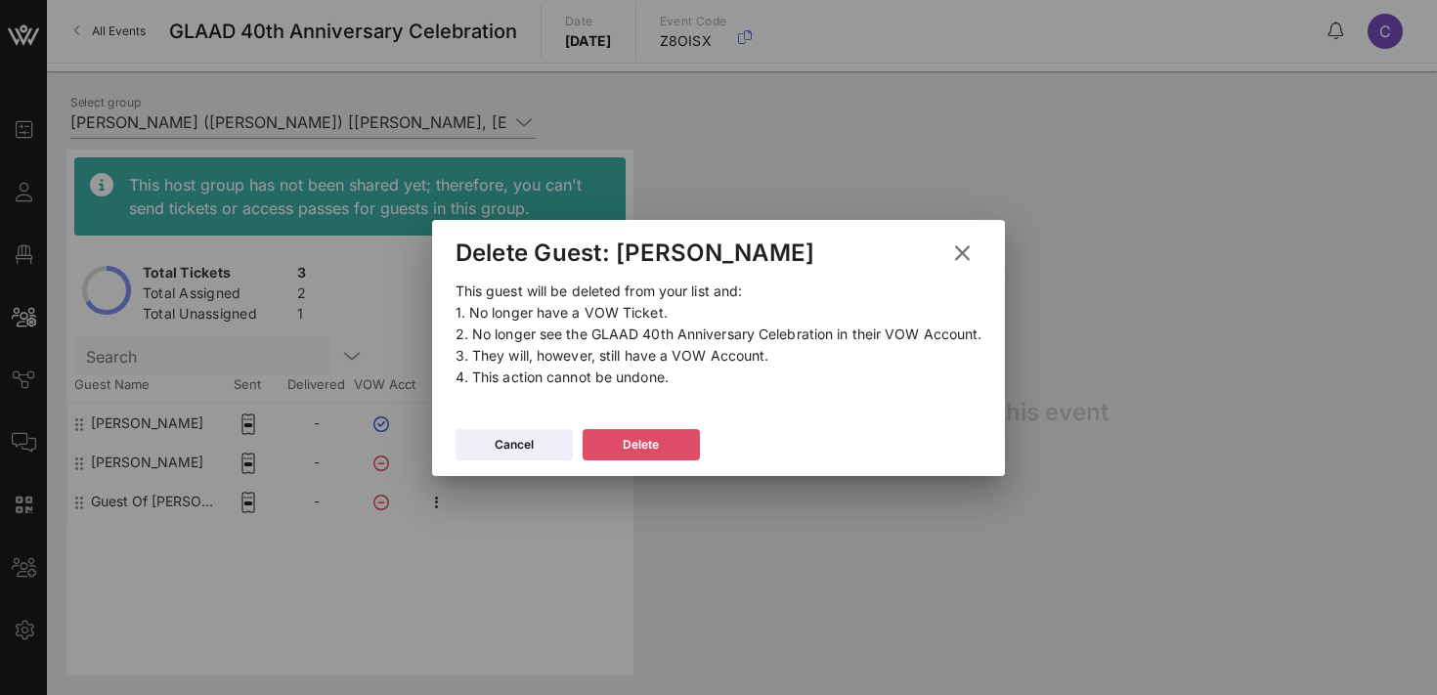
click at [616, 440] on button "Delete" at bounding box center [641, 444] width 117 height 31
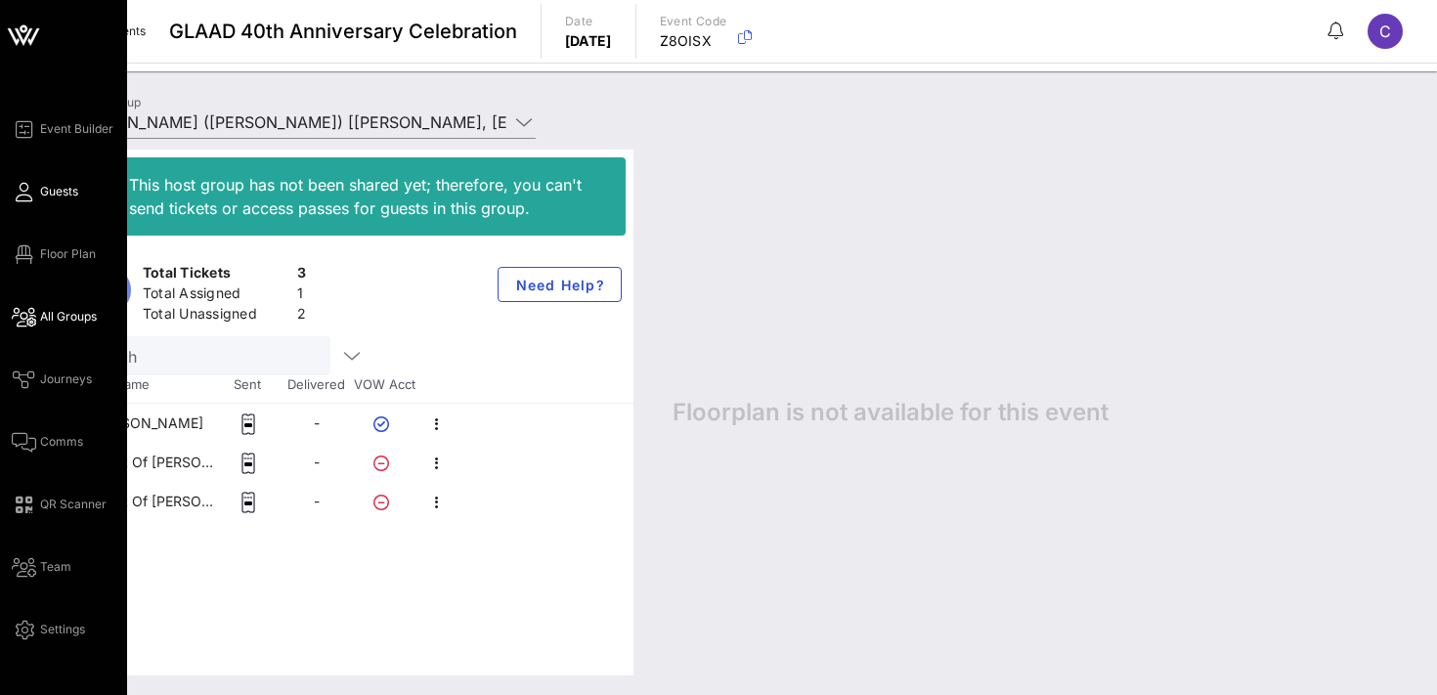
click at [66, 198] on span "Guests" at bounding box center [59, 192] width 38 height 18
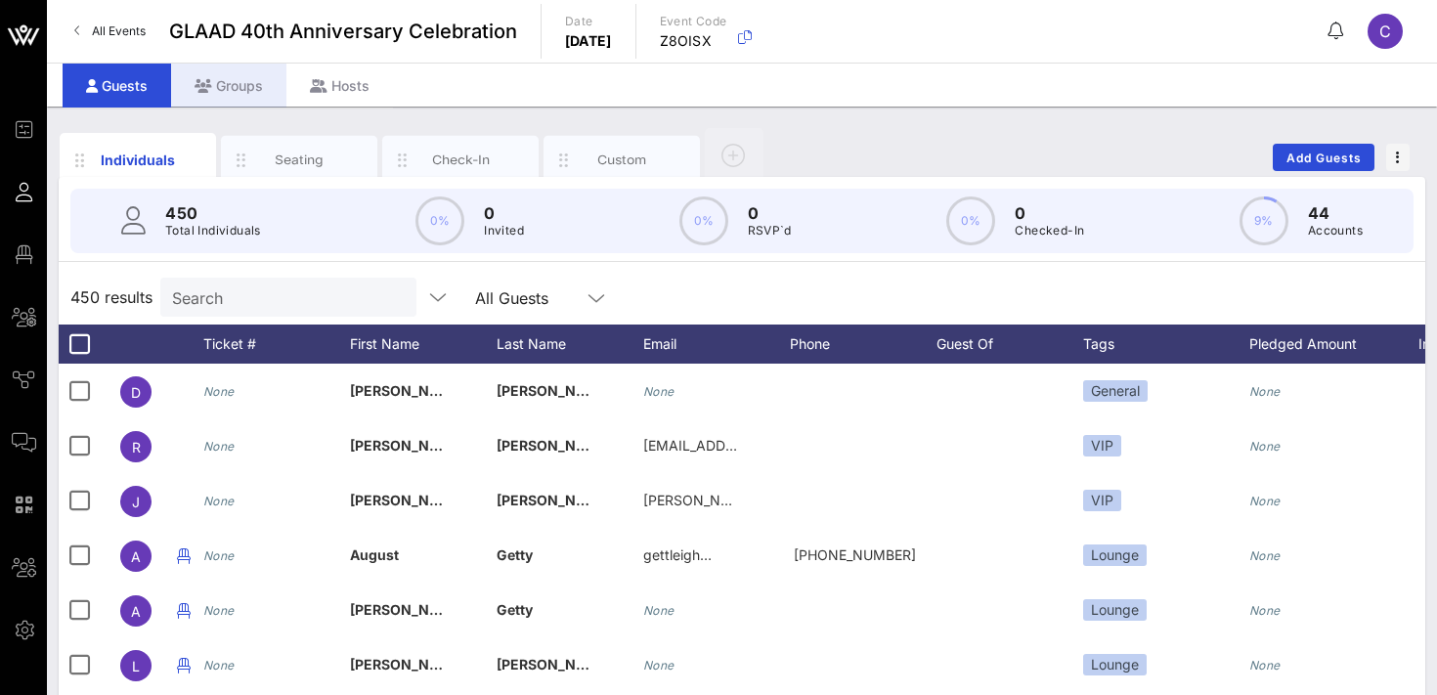
click at [225, 90] on div "Groups" at bounding box center [228, 86] width 115 height 44
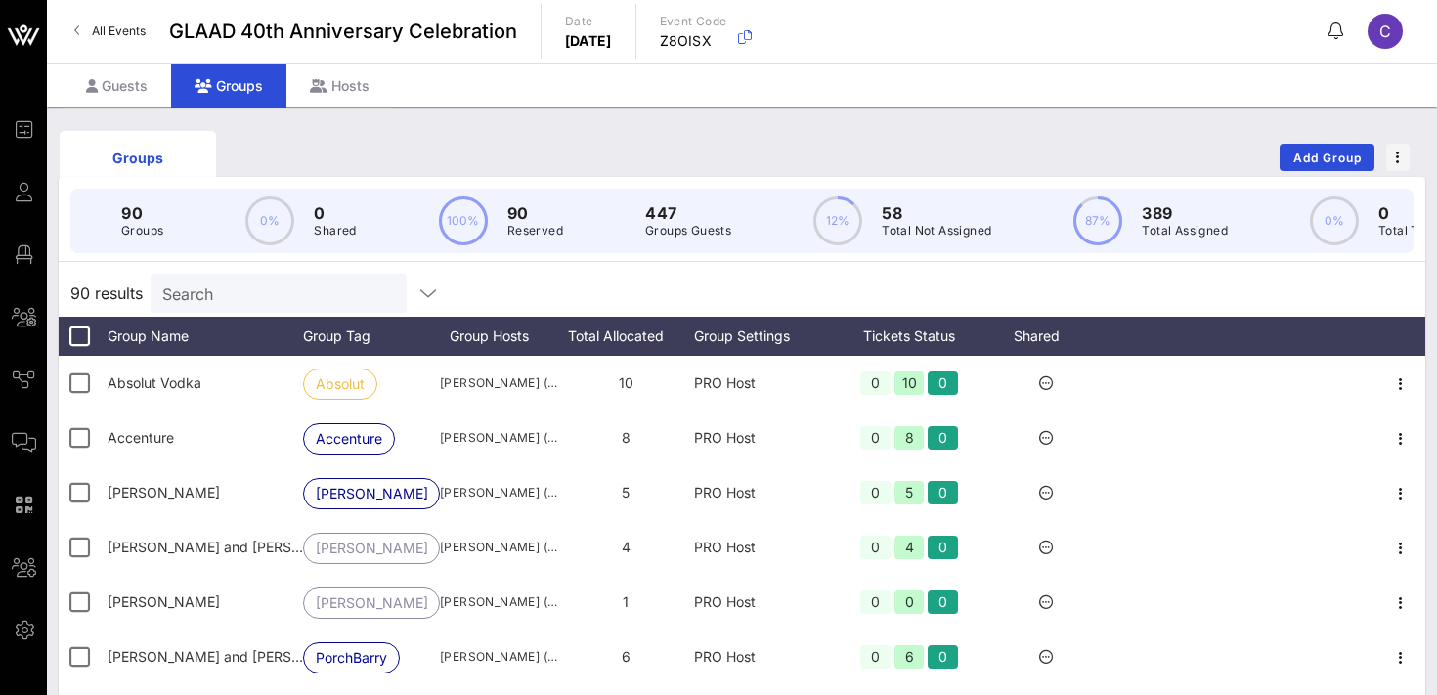
click at [252, 297] on input "Search" at bounding box center [276, 293] width 229 height 25
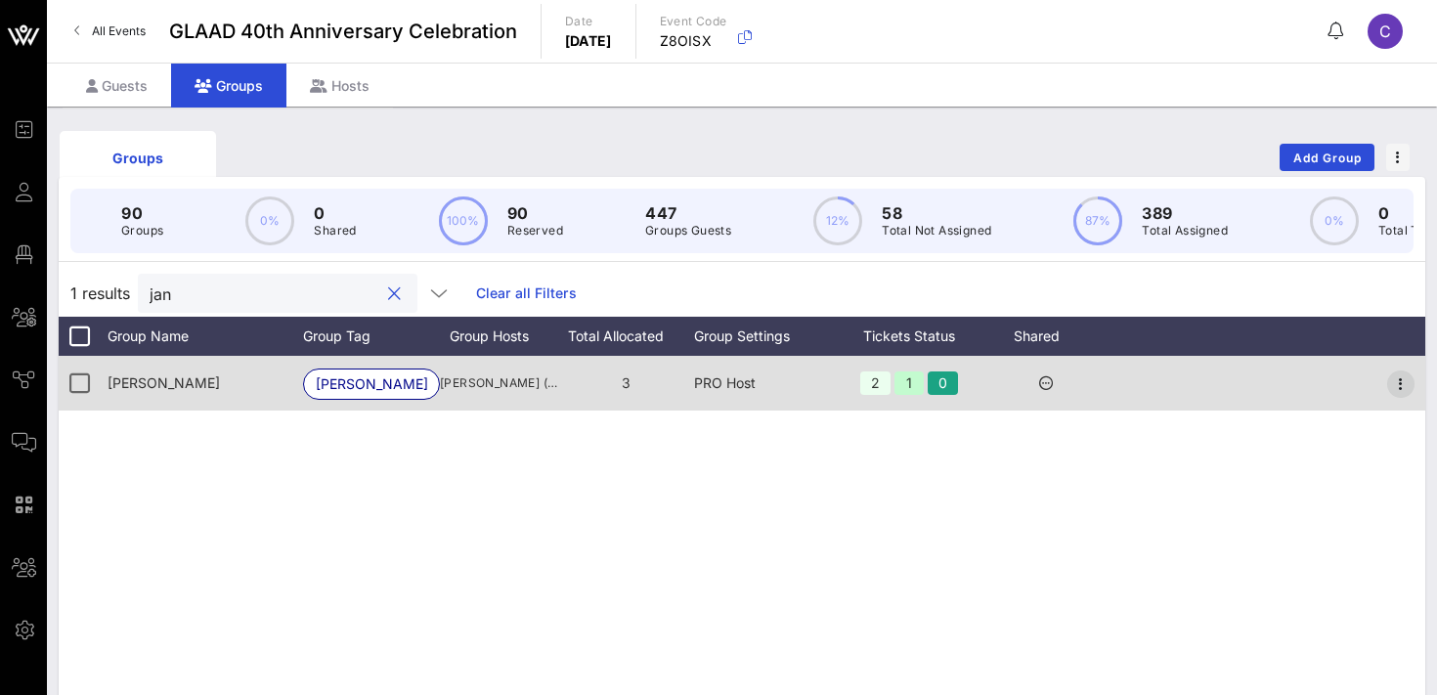
type input "jan"
click at [1400, 380] on icon "button" at bounding box center [1400, 383] width 23 height 23
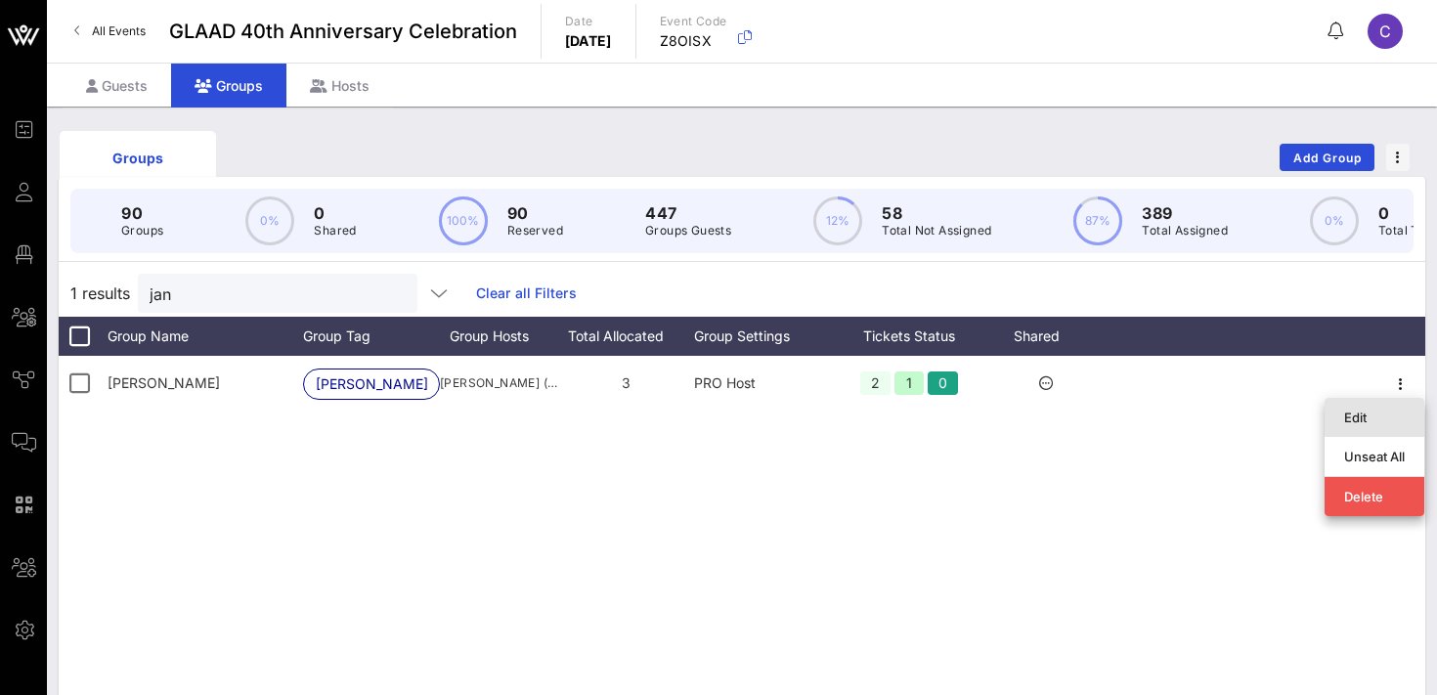
click at [1349, 421] on div "Edit" at bounding box center [1374, 418] width 61 height 16
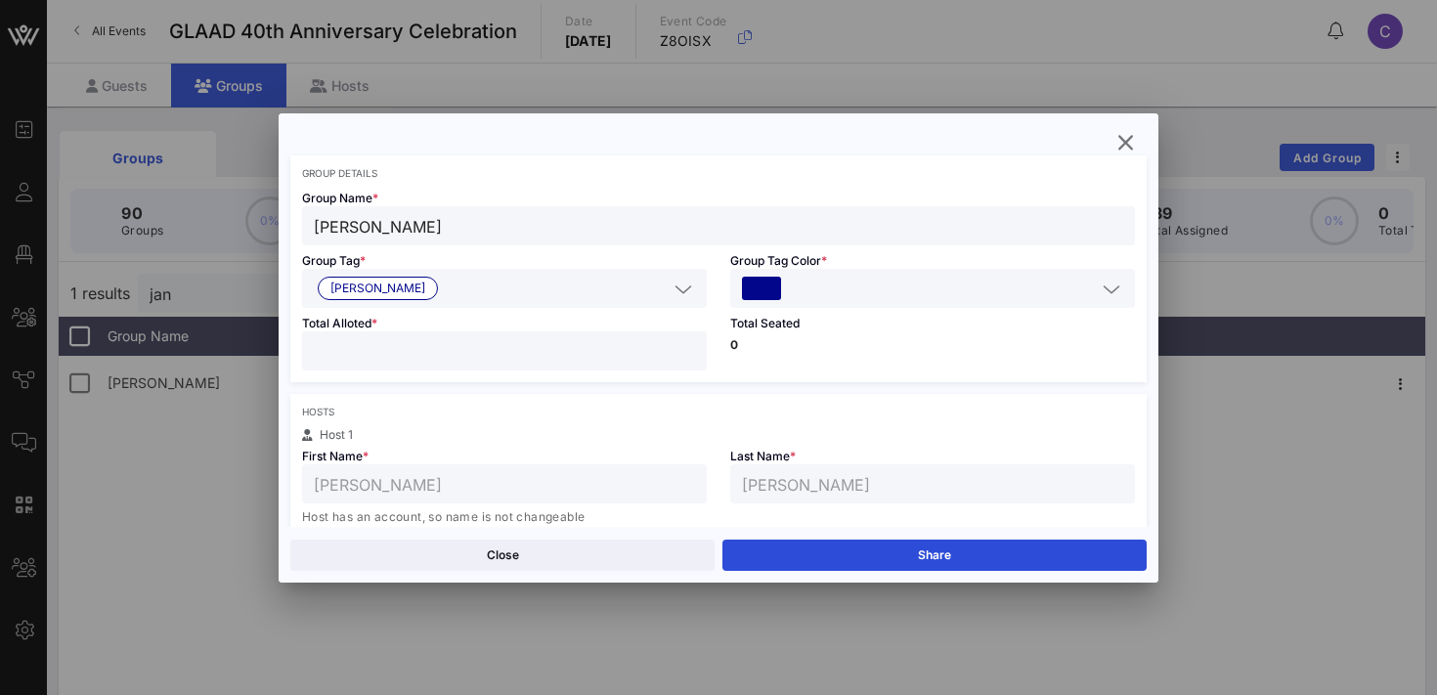
scroll to position [88, 0]
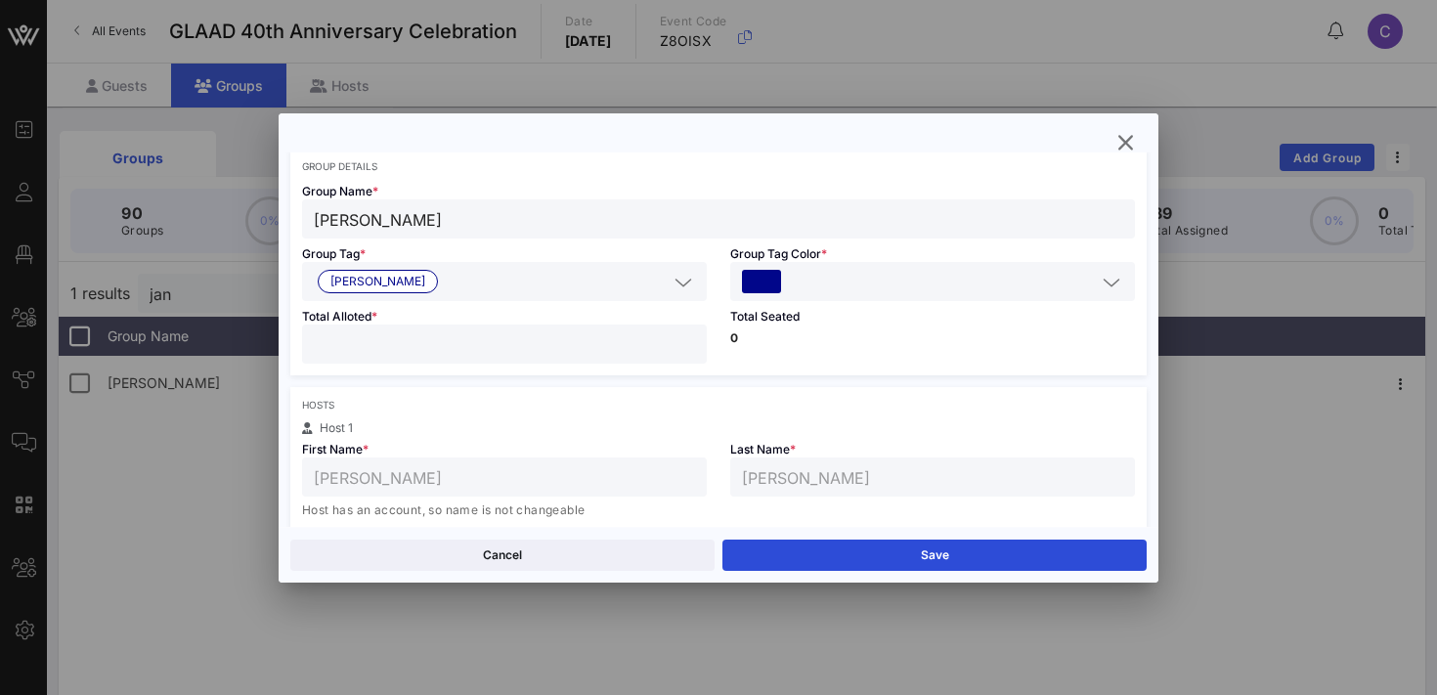
click at [689, 352] on input "*" at bounding box center [504, 343] width 381 height 25
type input "*"
click at [689, 352] on input "*" at bounding box center [504, 343] width 381 height 25
click at [837, 557] on button "Save" at bounding box center [934, 555] width 424 height 31
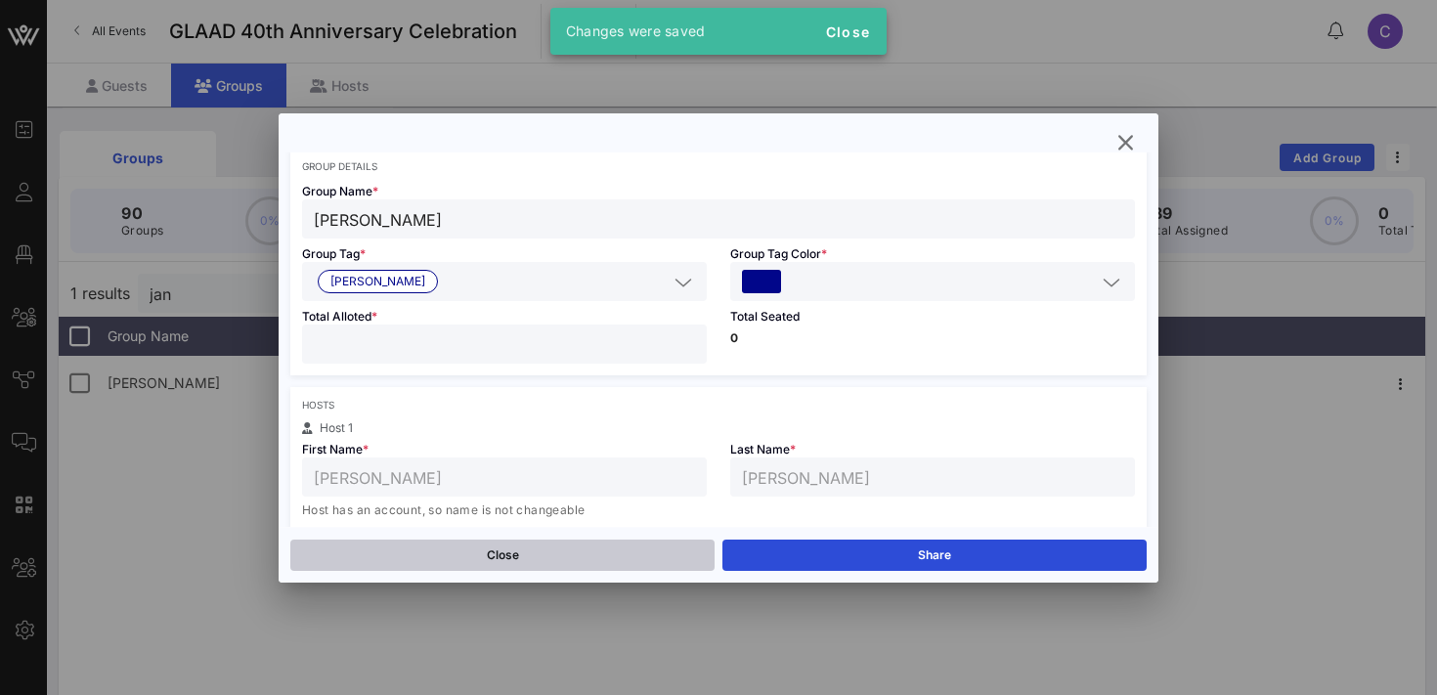
click at [593, 560] on button "Close" at bounding box center [502, 555] width 424 height 31
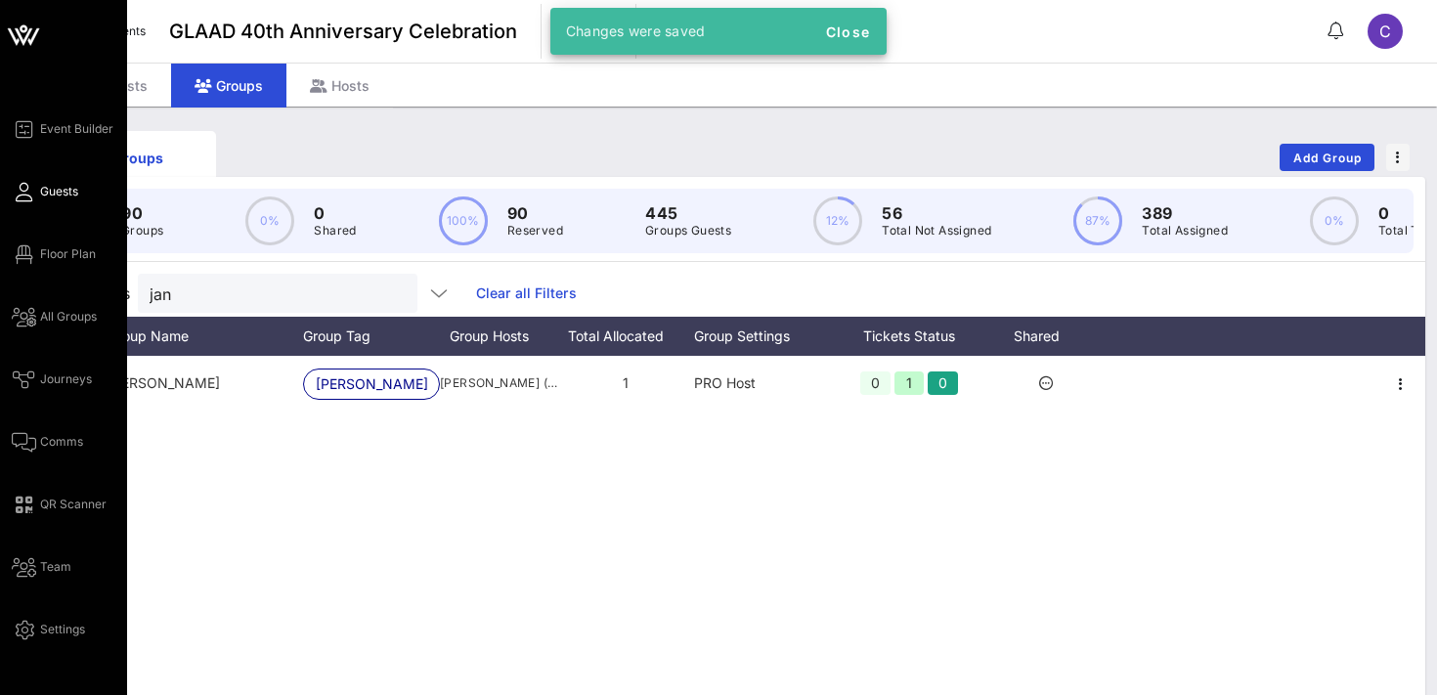
click at [57, 192] on span "Guests" at bounding box center [59, 192] width 38 height 18
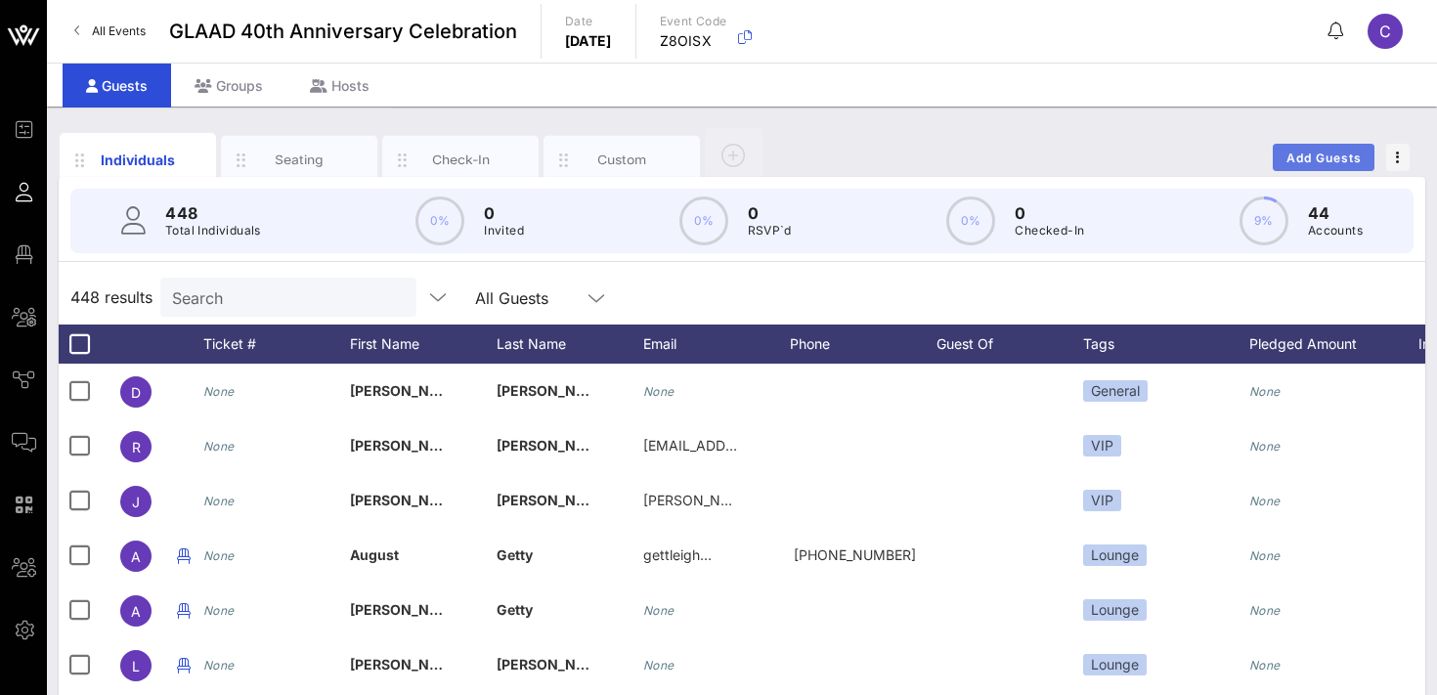
click at [1341, 151] on span "Add Guests" at bounding box center [1324, 158] width 77 height 15
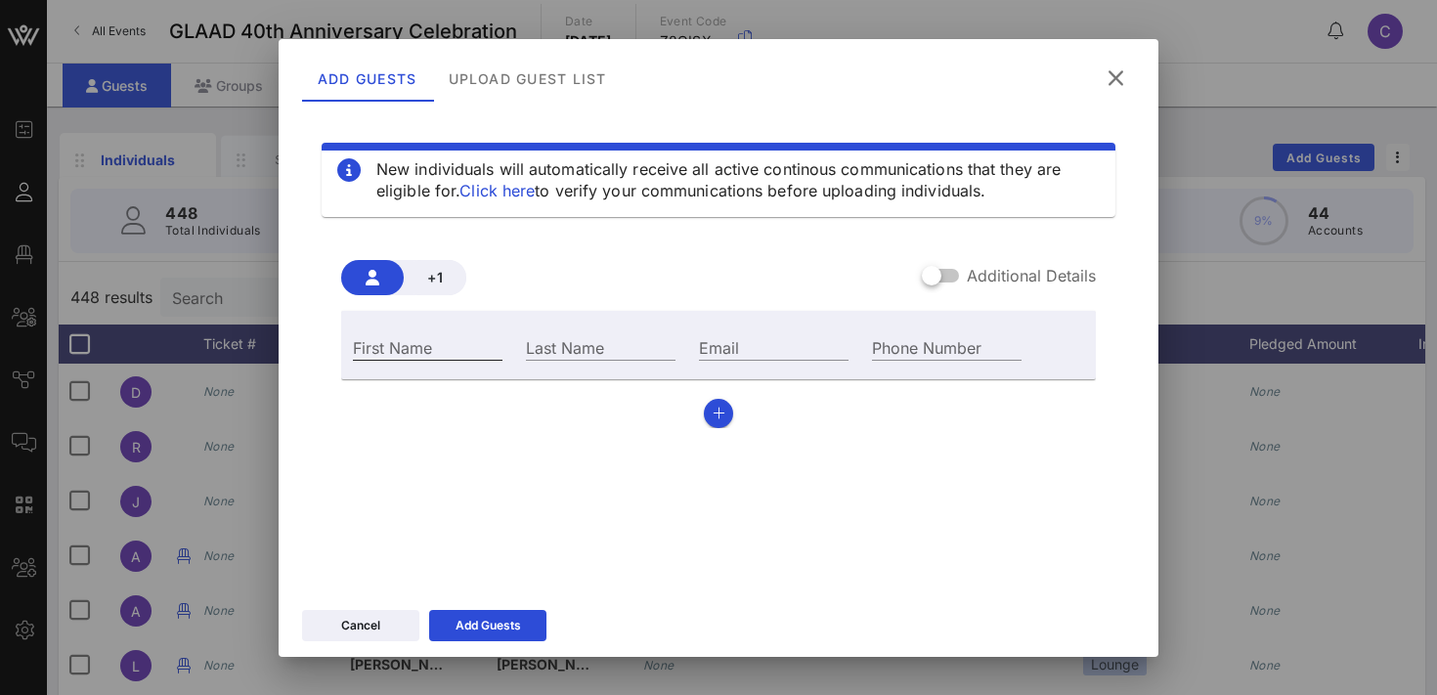
click at [442, 351] on input "First Name" at bounding box center [428, 346] width 150 height 25
type input "Sameer"
type input "[PERSON_NAME]"
click at [760, 340] on input "Email" at bounding box center [774, 346] width 150 height 25
